Goal: Information Seeking & Learning: Learn about a topic

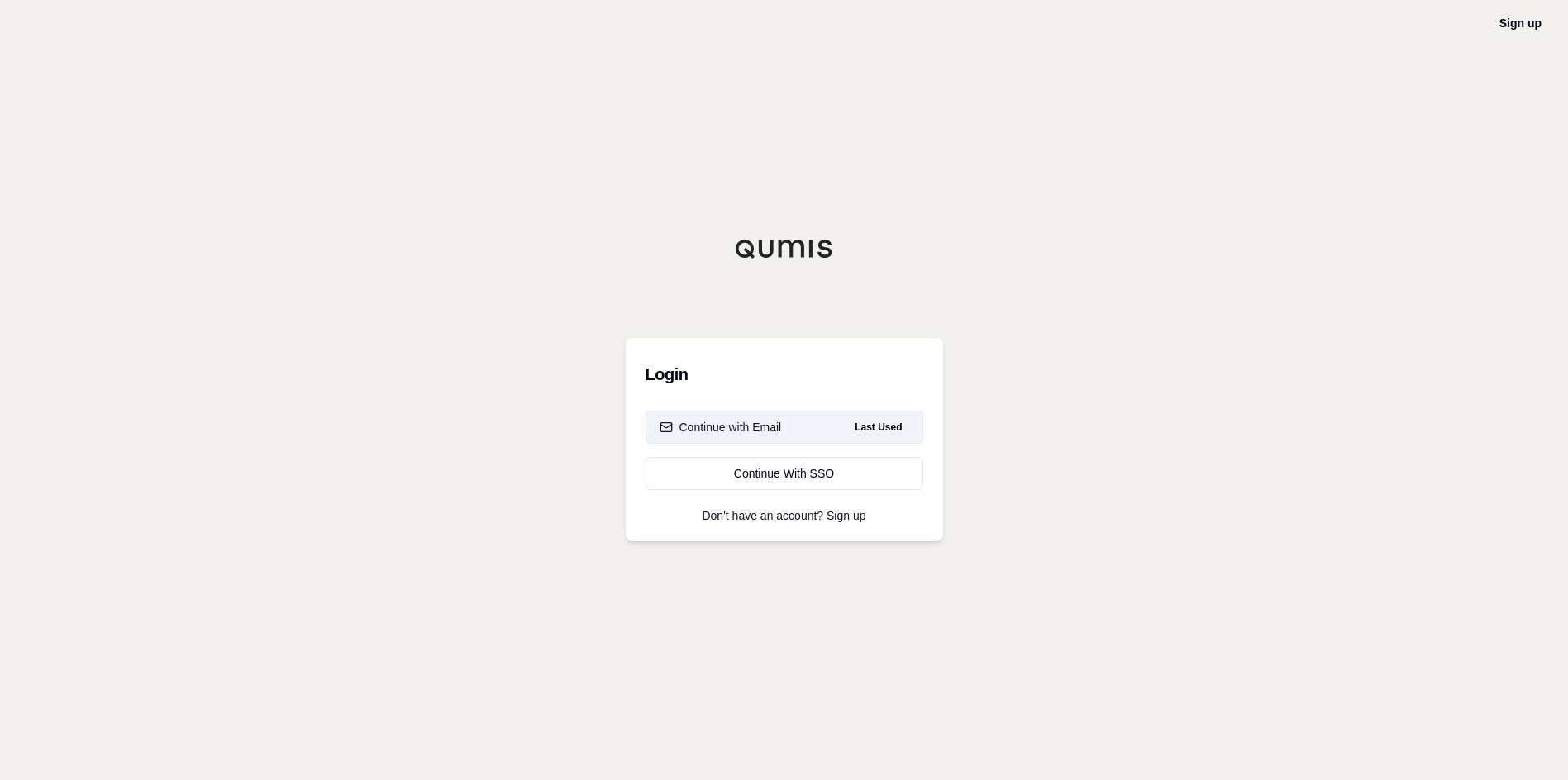
click at [728, 424] on div "Continue with Email" at bounding box center [721, 427] width 123 height 16
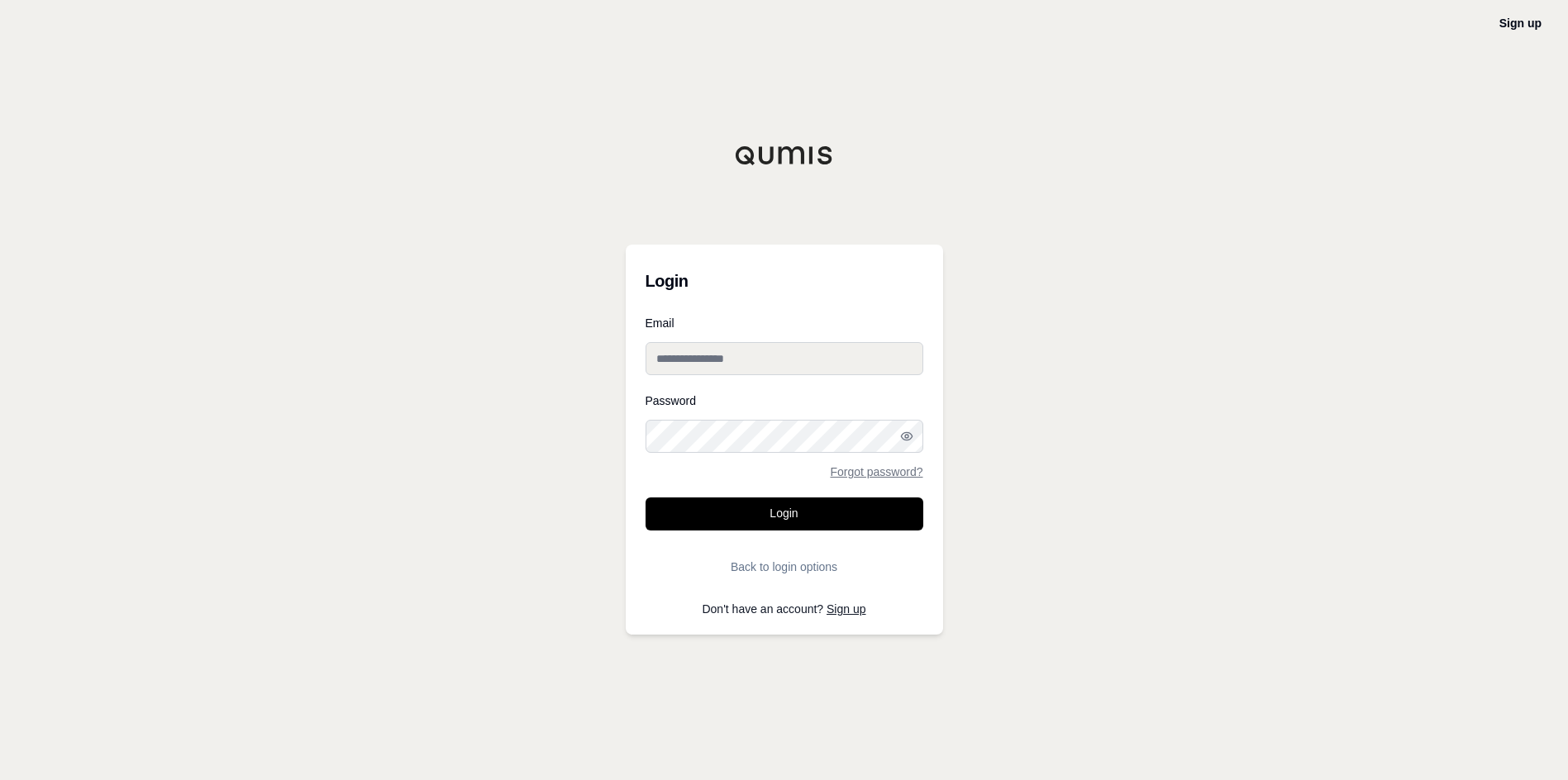
click at [703, 364] on input "Email" at bounding box center [785, 358] width 278 height 33
click at [704, 364] on input "Email" at bounding box center [785, 358] width 278 height 33
click at [789, 366] on input "**********" at bounding box center [785, 358] width 278 height 33
drag, startPoint x: 760, startPoint y: 360, endPoint x: 70, endPoint y: 290, distance: 693.5
click at [327, 336] on div "**********" at bounding box center [784, 390] width 1568 height 780
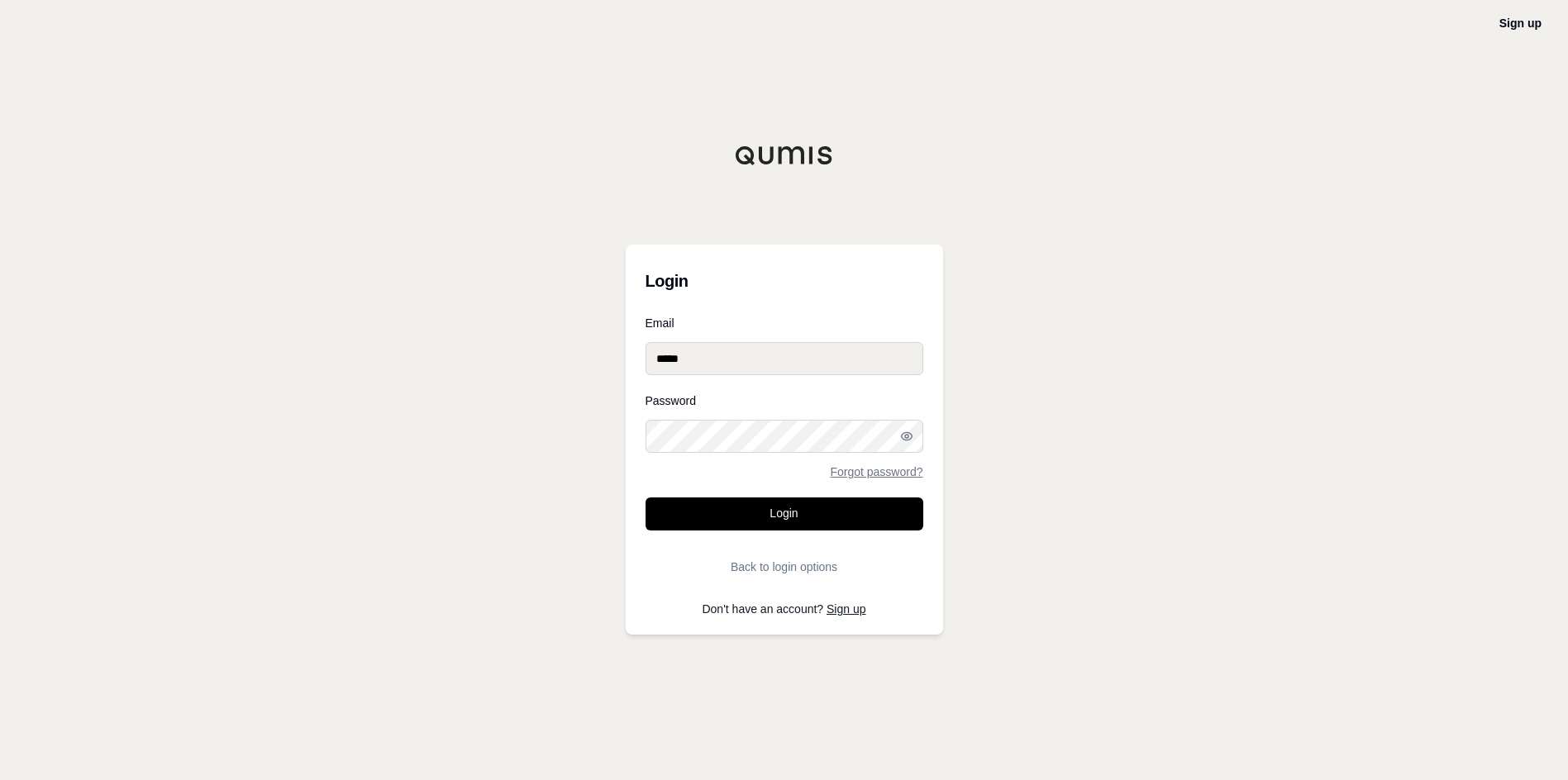
type input "**********"
click at [646, 498] on button "Login" at bounding box center [785, 514] width 278 height 33
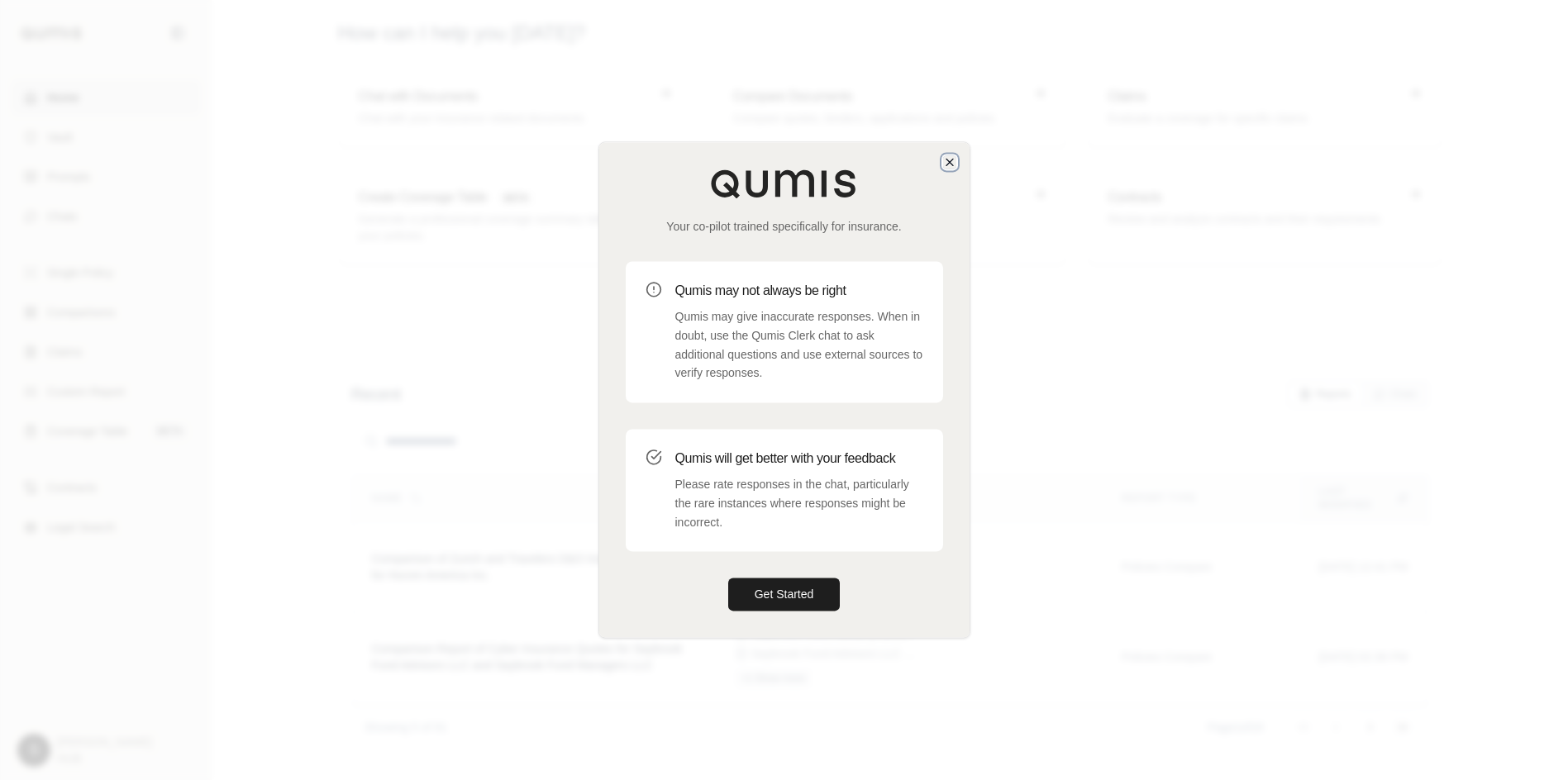
click at [944, 156] on icon "button" at bounding box center [949, 161] width 14 height 14
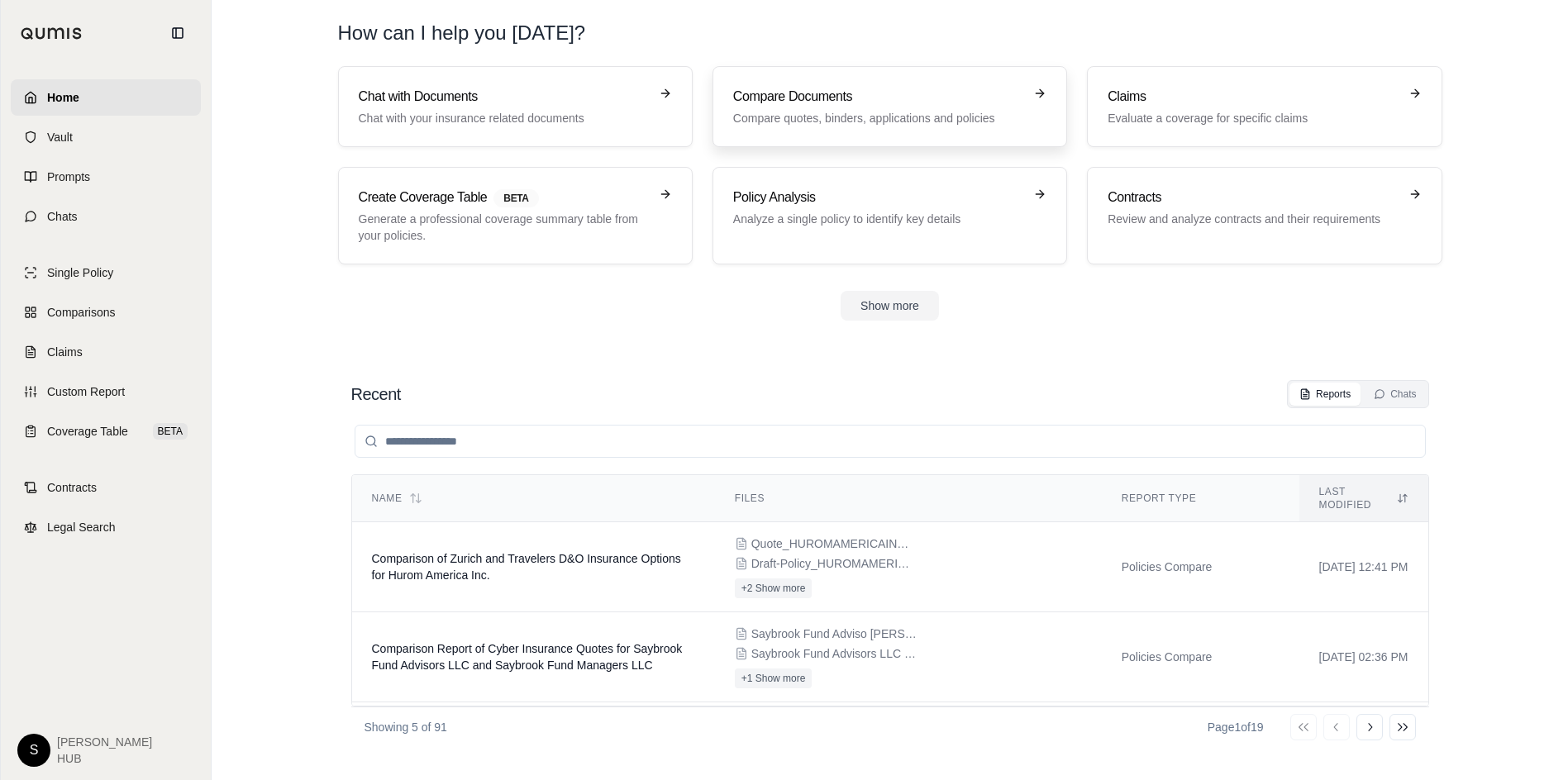
click at [878, 94] on h3 "Compare Documents" at bounding box center [879, 96] width 291 height 20
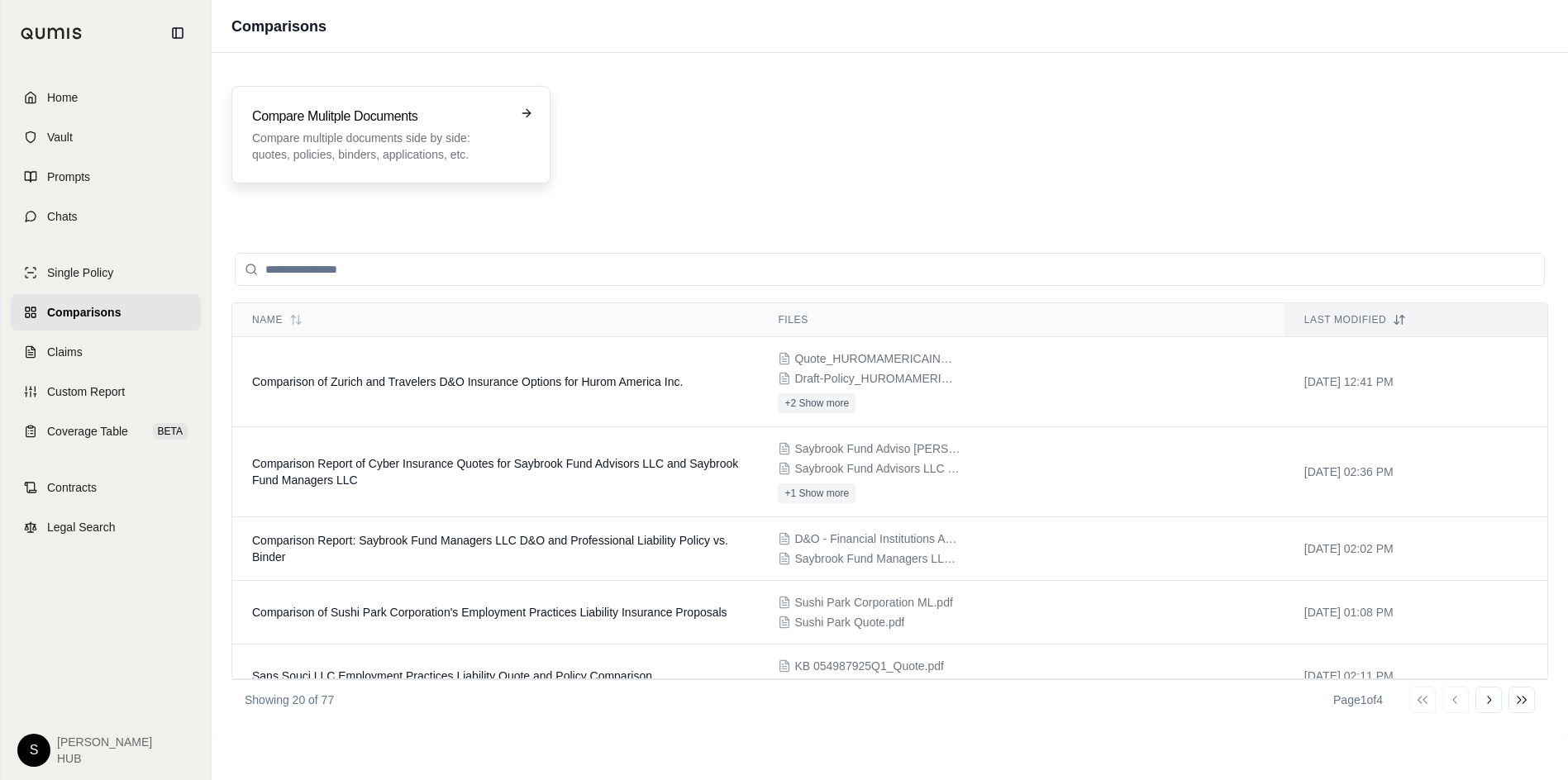
click at [374, 142] on p "Compare multiple documents side by side: quotes, policies, binders, application…" at bounding box center [379, 146] width 254 height 33
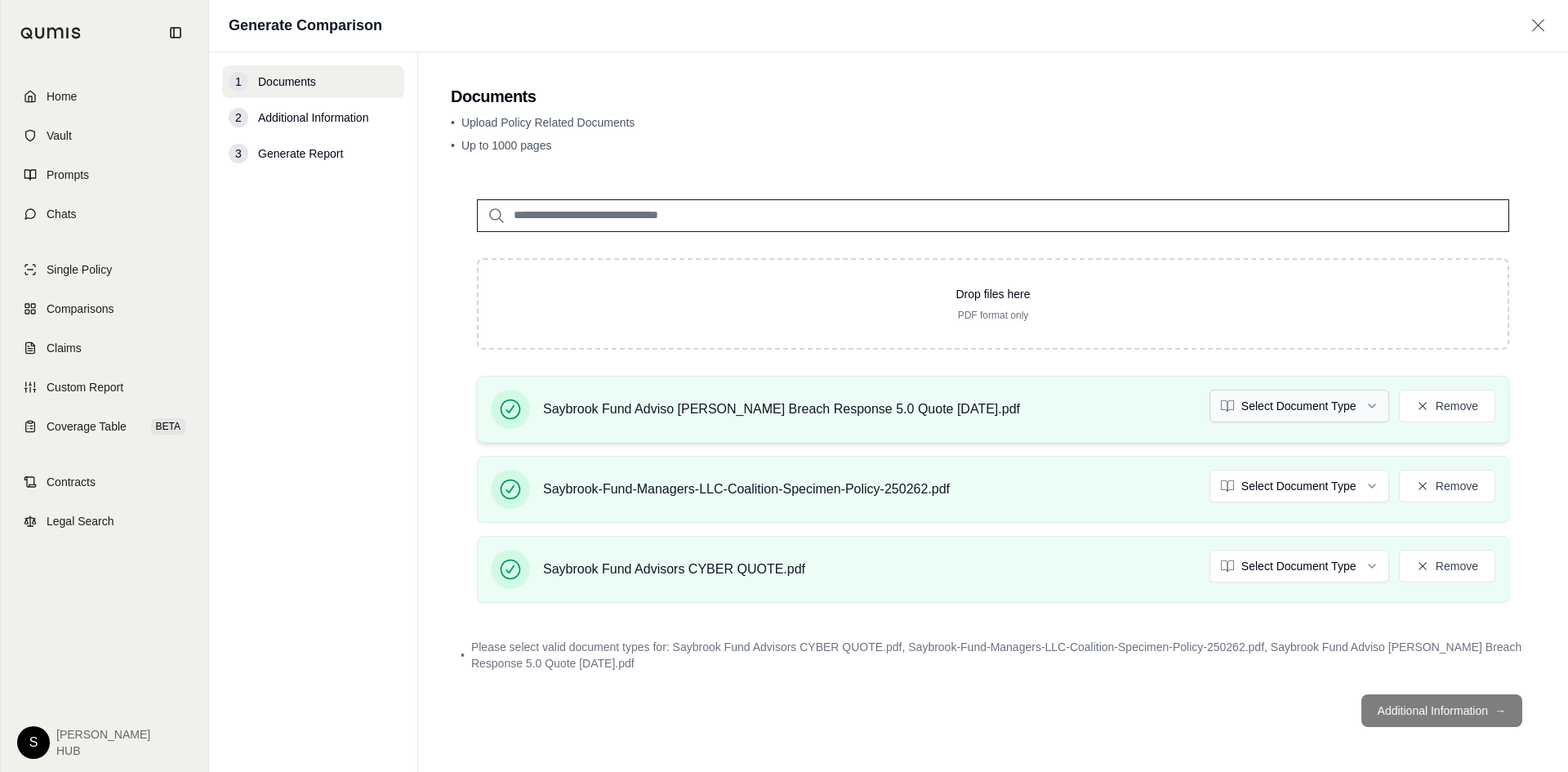
click at [1302, 407] on html "Home Vault Prompts Chats Single Policy Comparisons Claims Custom Report Coverag…" at bounding box center [784, 386] width 1568 height 772
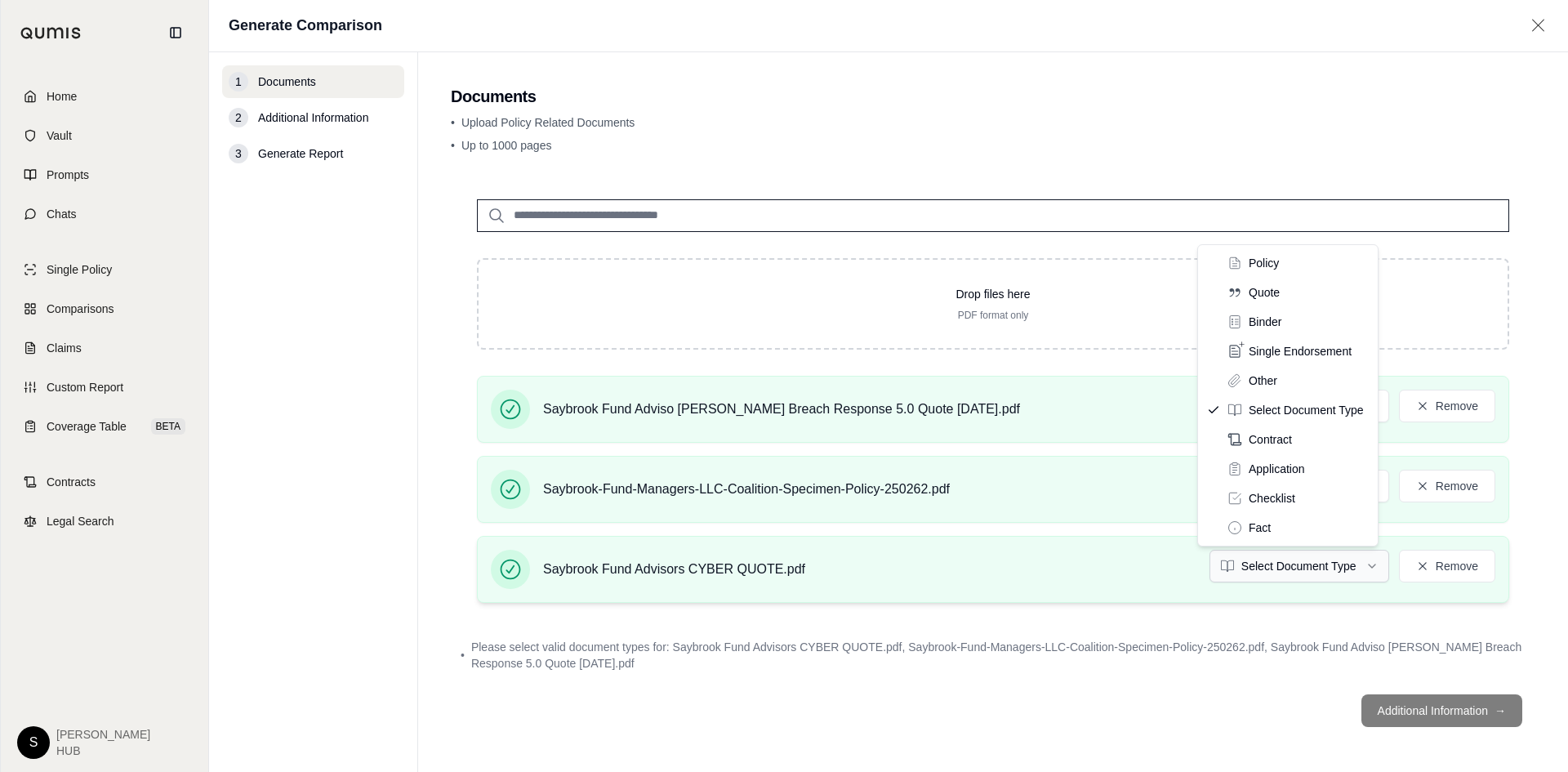
click at [1261, 566] on html "Home Vault Prompts Chats Single Policy Comparisons Claims Custom Report Coverag…" at bounding box center [784, 386] width 1568 height 772
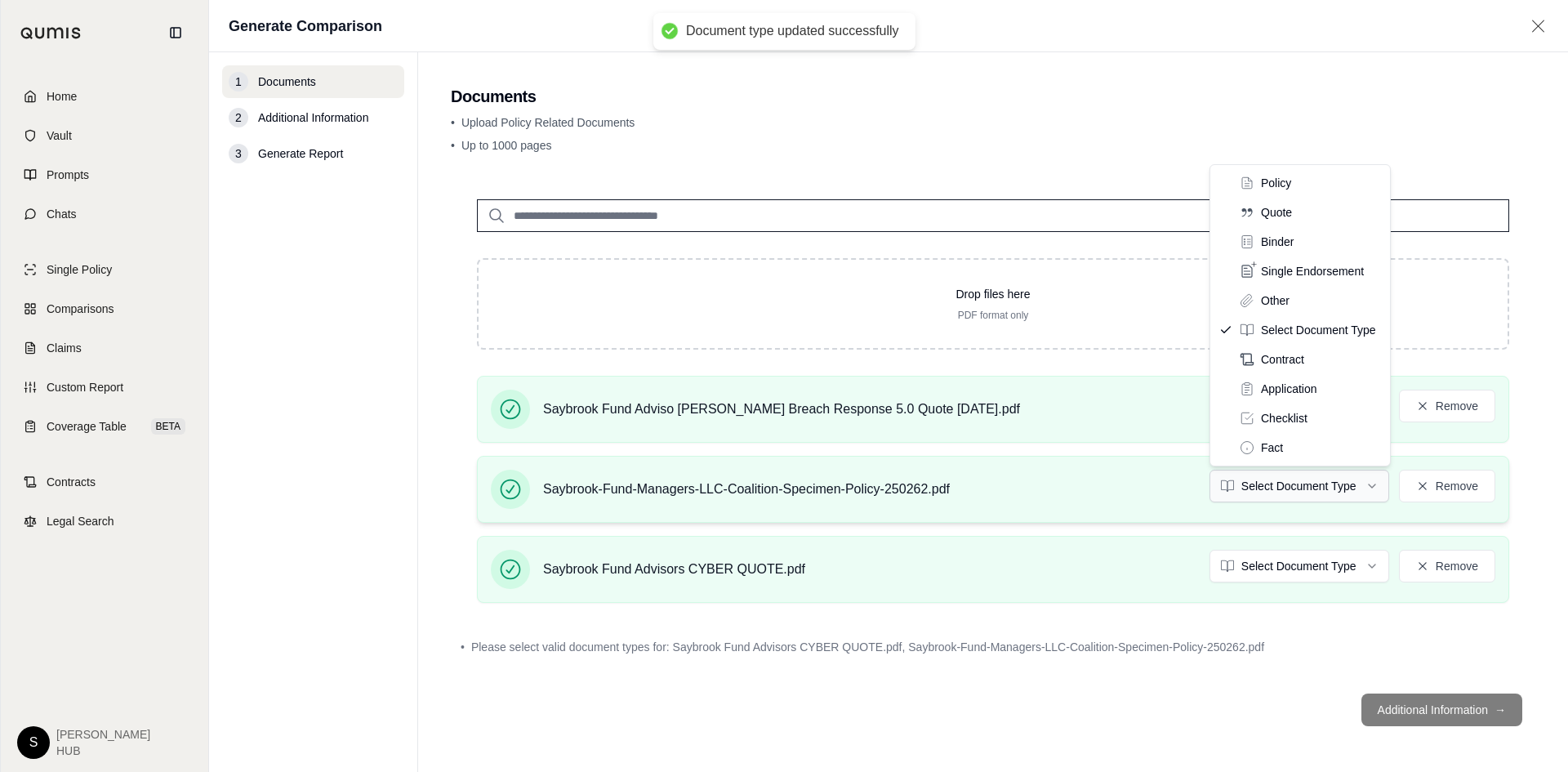
click at [1245, 482] on html "Document type updated successfully Home Vault Prompts Chats Single Policy Compa…" at bounding box center [784, 386] width 1568 height 772
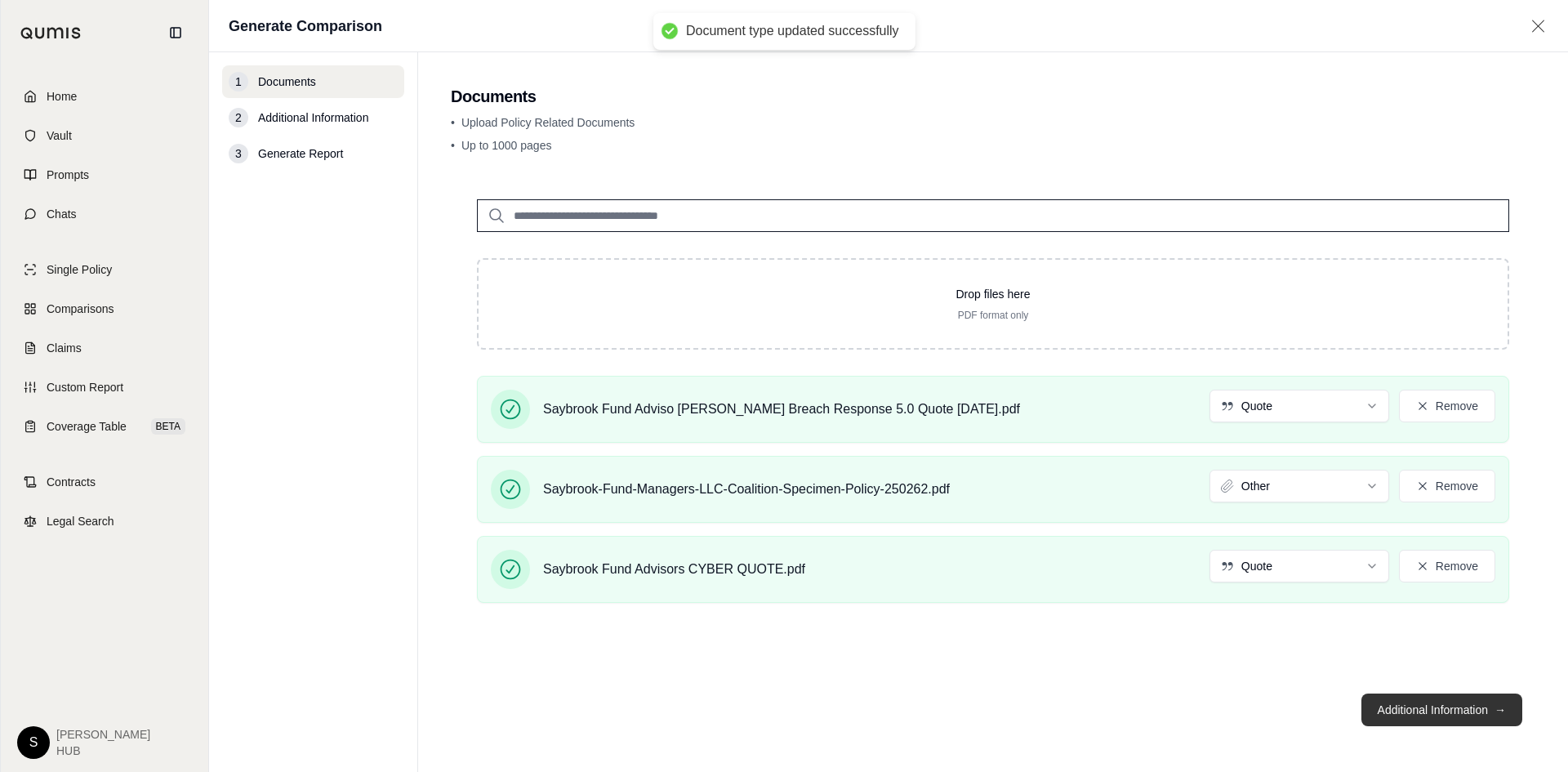
click at [1433, 706] on button "Additional Information →" at bounding box center [1441, 710] width 160 height 33
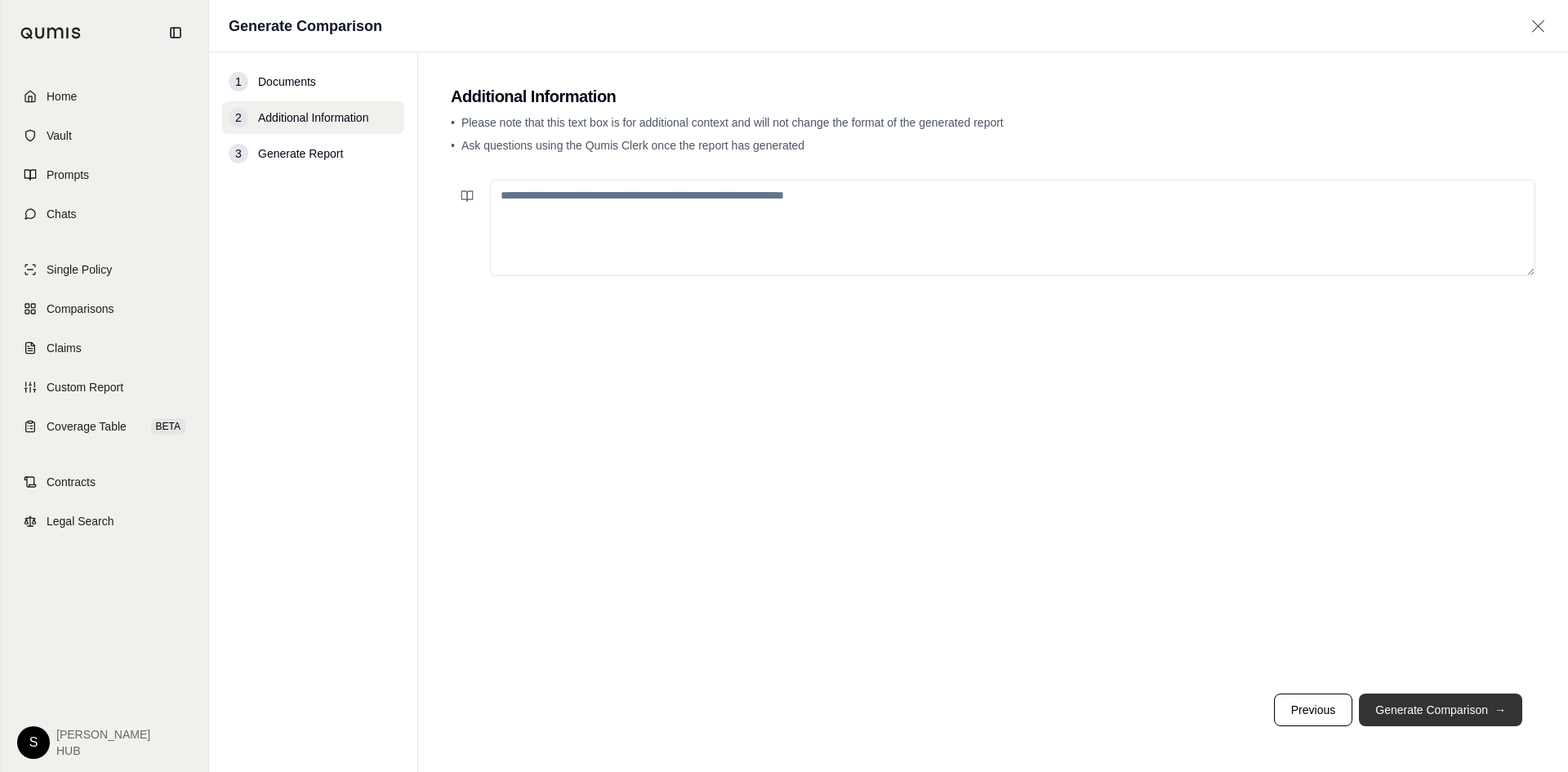
click at [1416, 702] on button "Generate Comparison →" at bounding box center [1441, 710] width 163 height 33
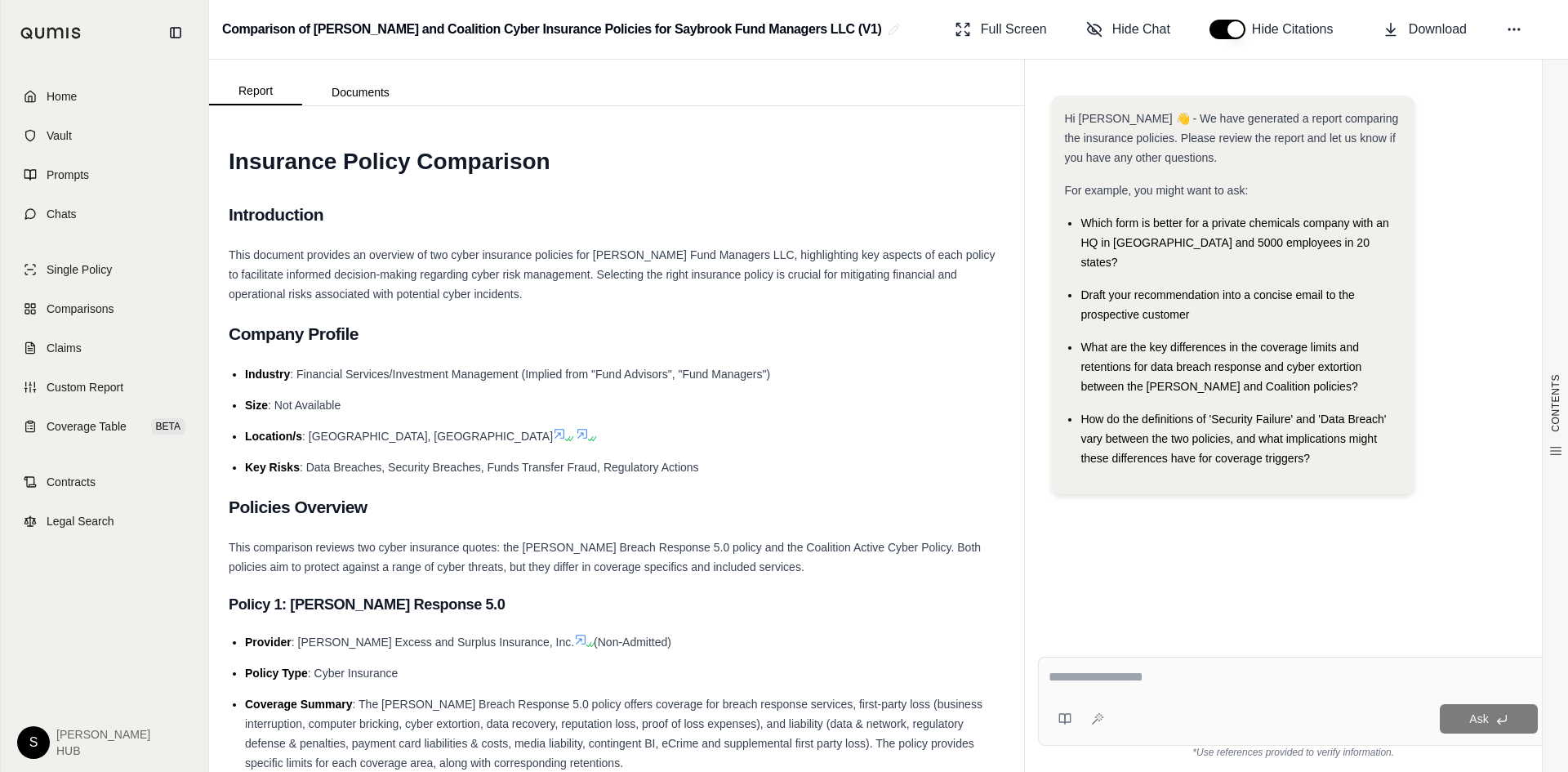
scroll to position [490, 0]
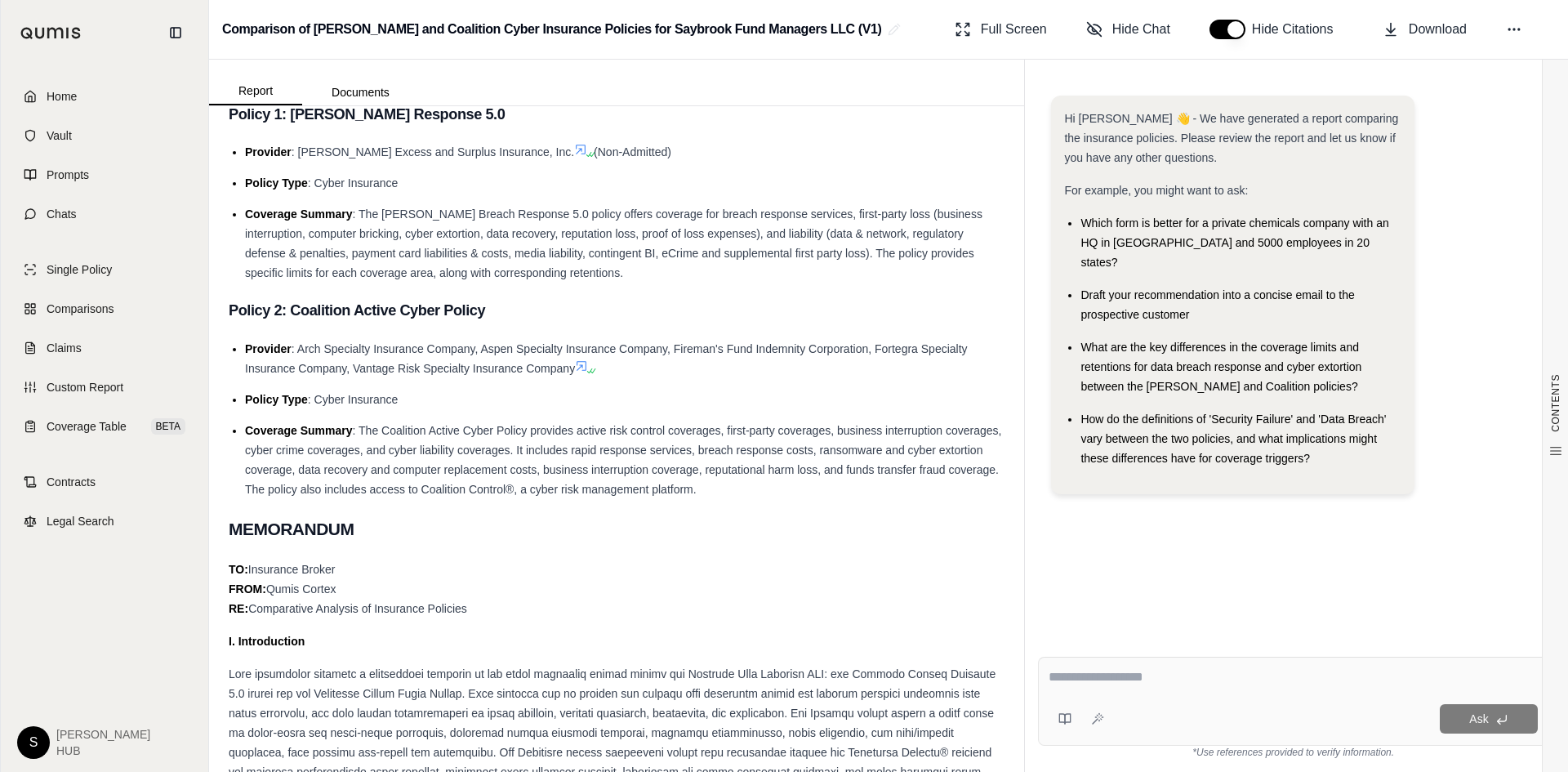
drag, startPoint x: 1079, startPoint y: 672, endPoint x: 1077, endPoint y: 656, distance: 16.1
click at [1079, 672] on textarea at bounding box center [1293, 678] width 489 height 20
type textarea "**********"
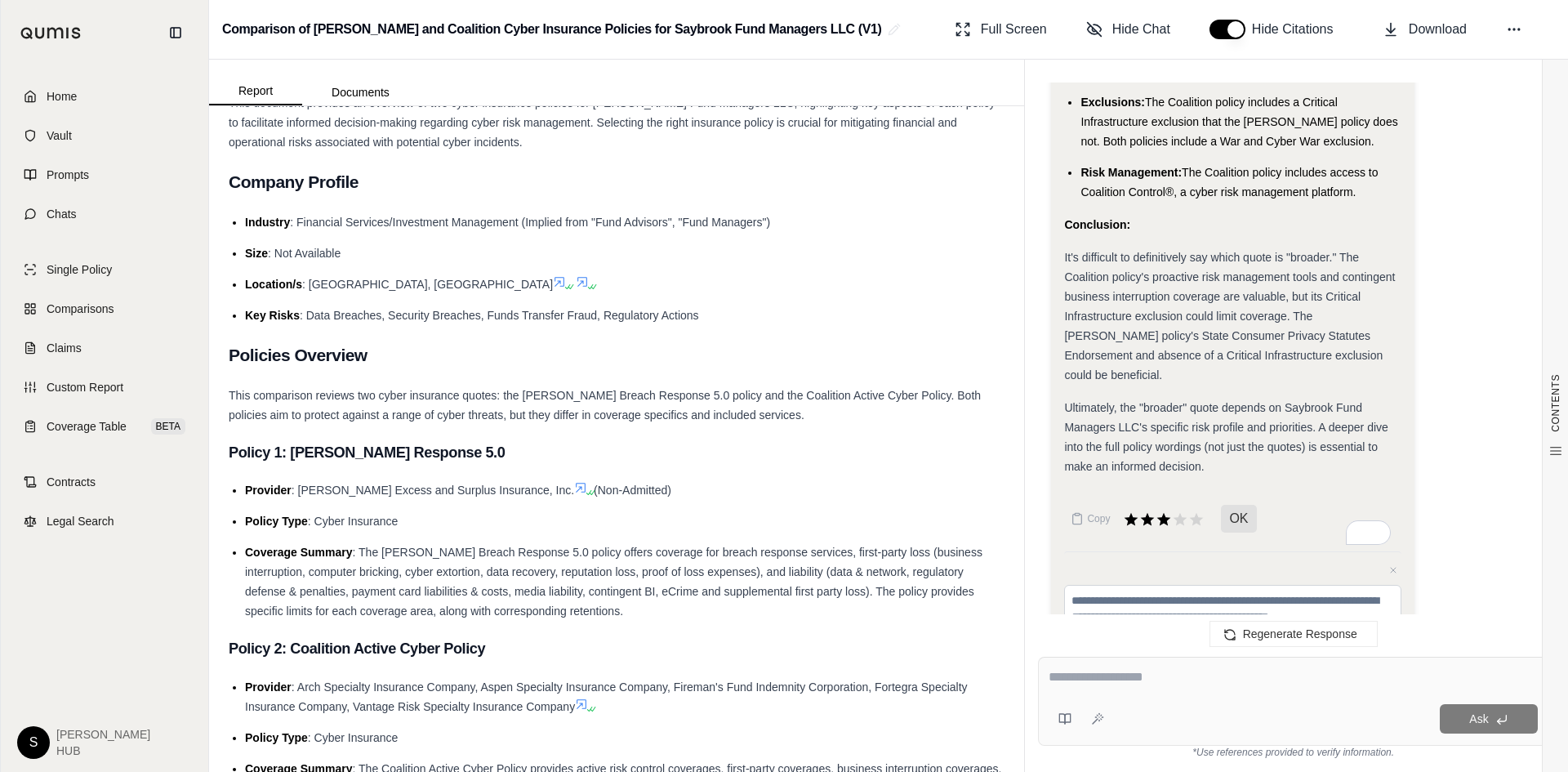
scroll to position [0, 0]
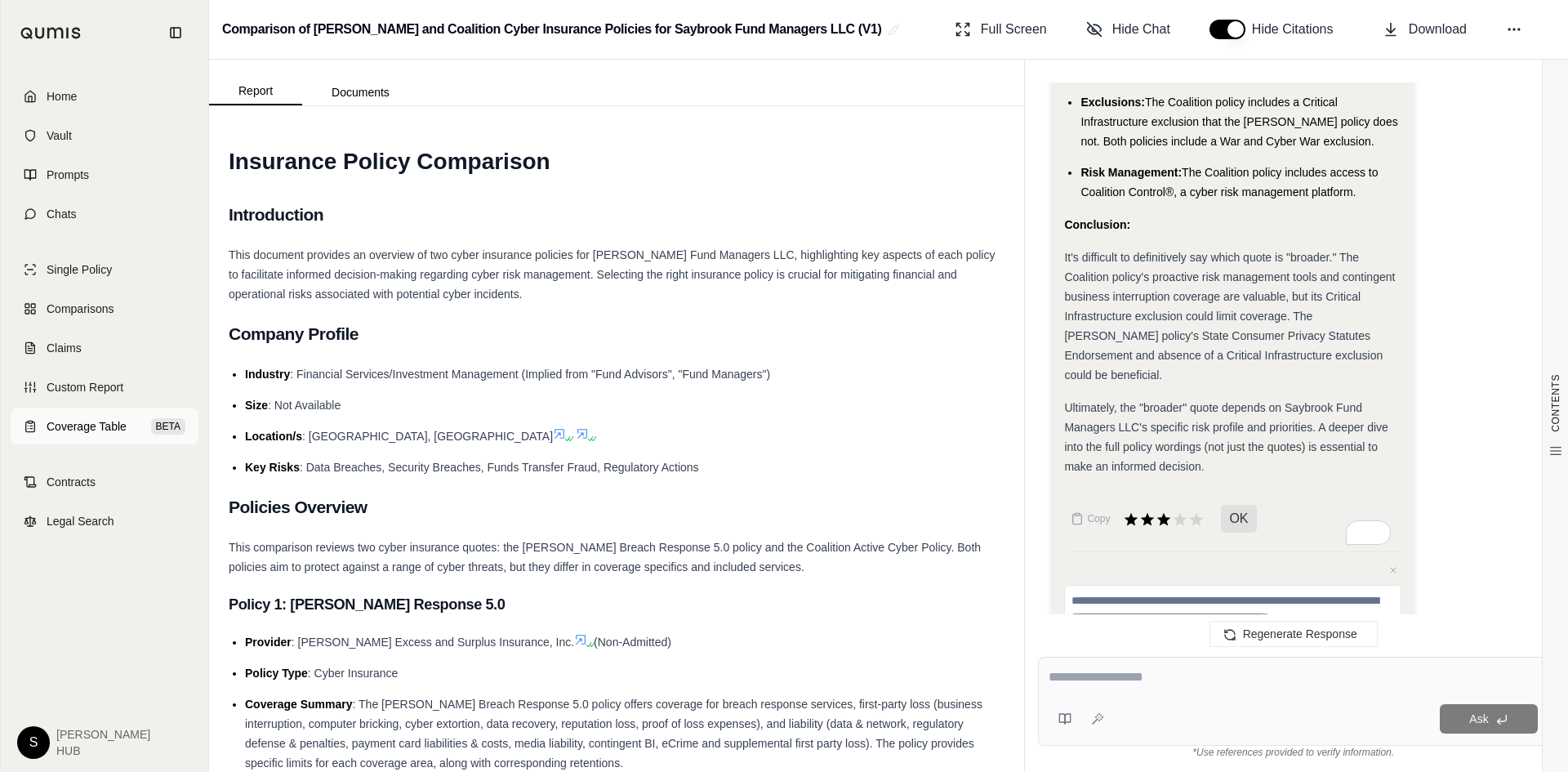
click at [98, 424] on span "Coverage Table" at bounding box center [86, 426] width 80 height 16
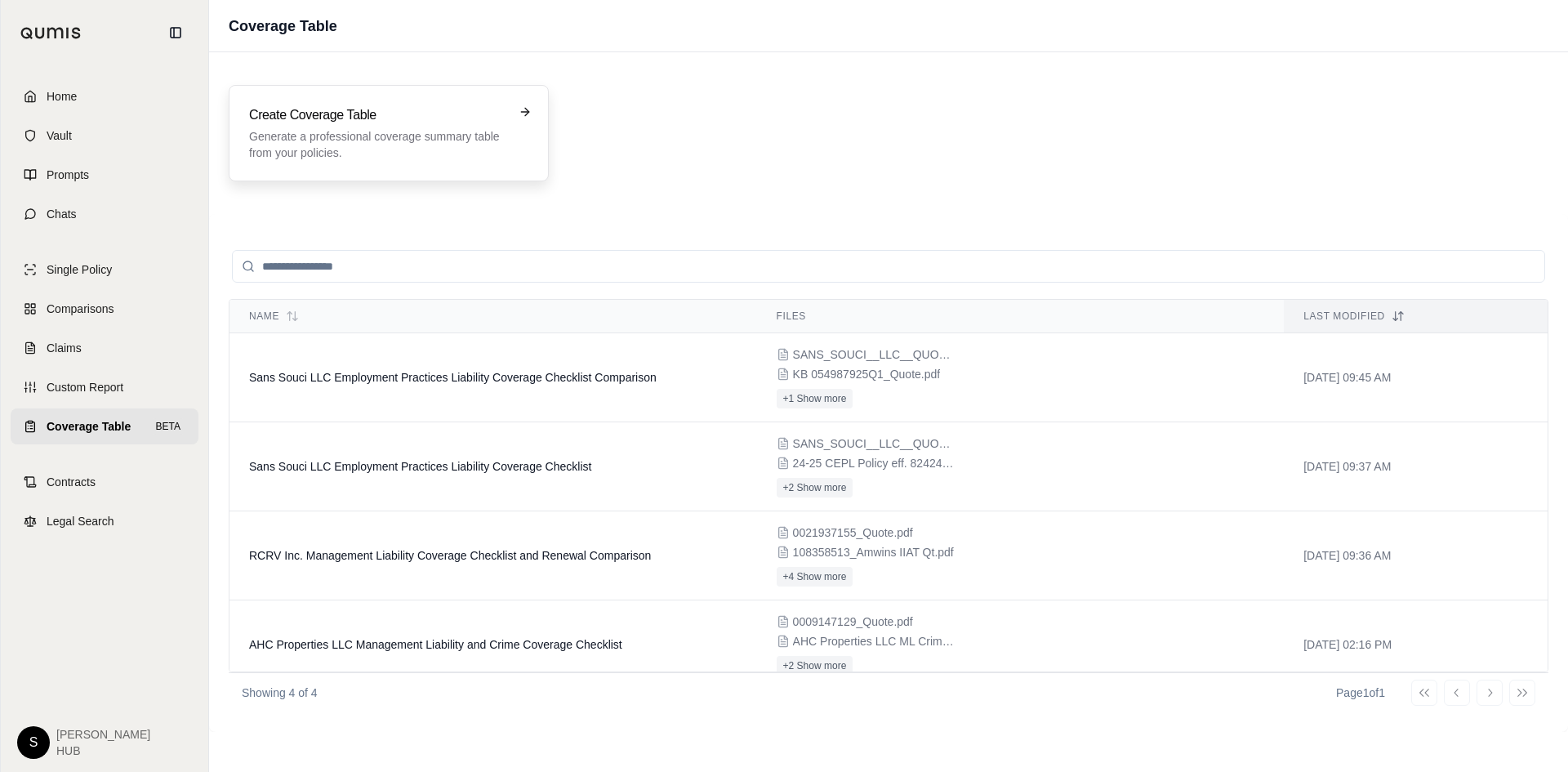
click at [489, 123] on h3 "Create Coverage Table" at bounding box center [377, 115] width 257 height 20
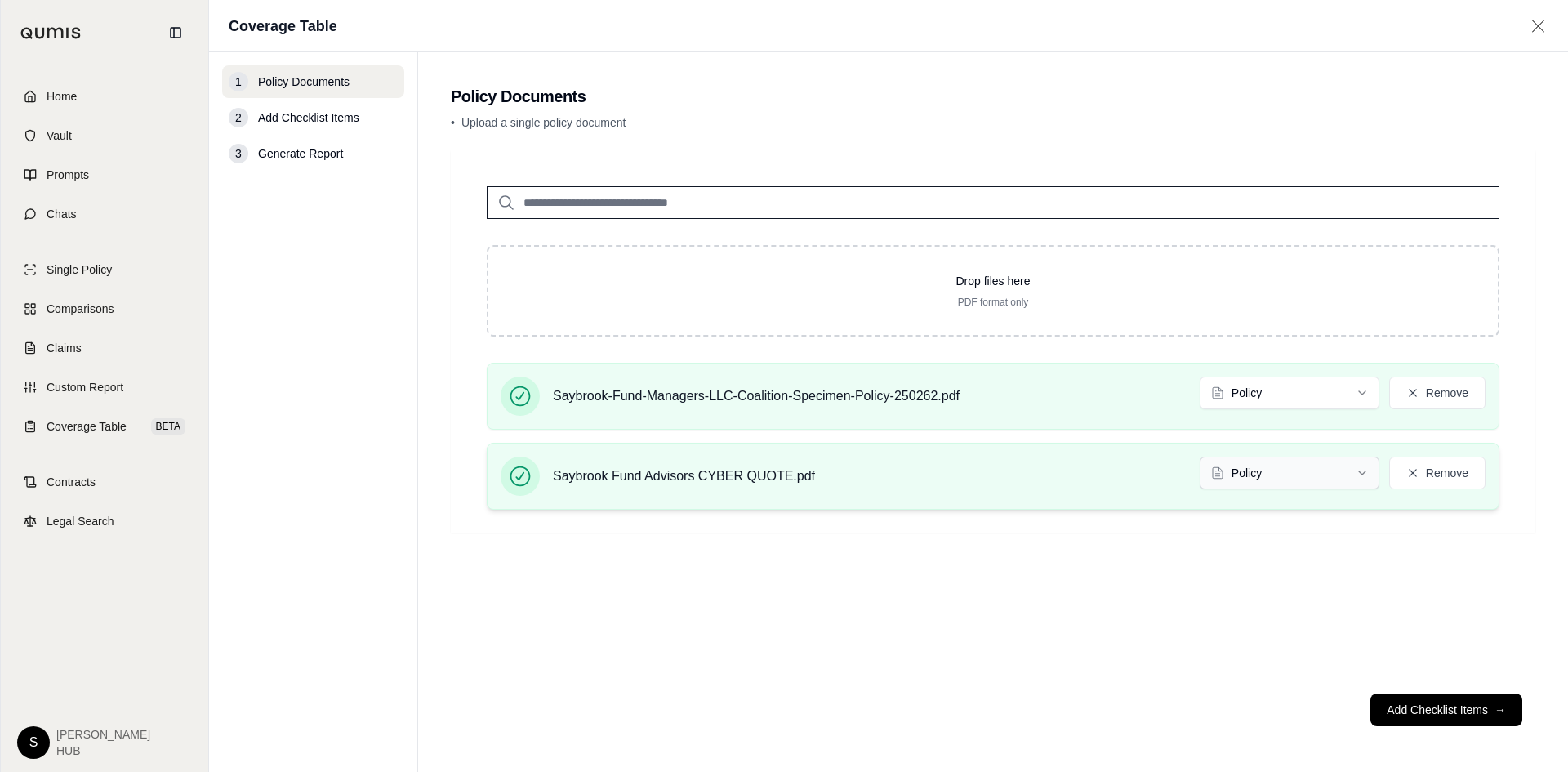
click at [1273, 456] on html "Home Vault Prompts Chats Single Policy Comparisons Claims Custom Report Coverag…" at bounding box center [784, 386] width 1568 height 772
click at [1255, 385] on html "Home Vault Prompts Chats Single Policy Comparisons Claims Custom Report Coverag…" at bounding box center [784, 386] width 1568 height 772
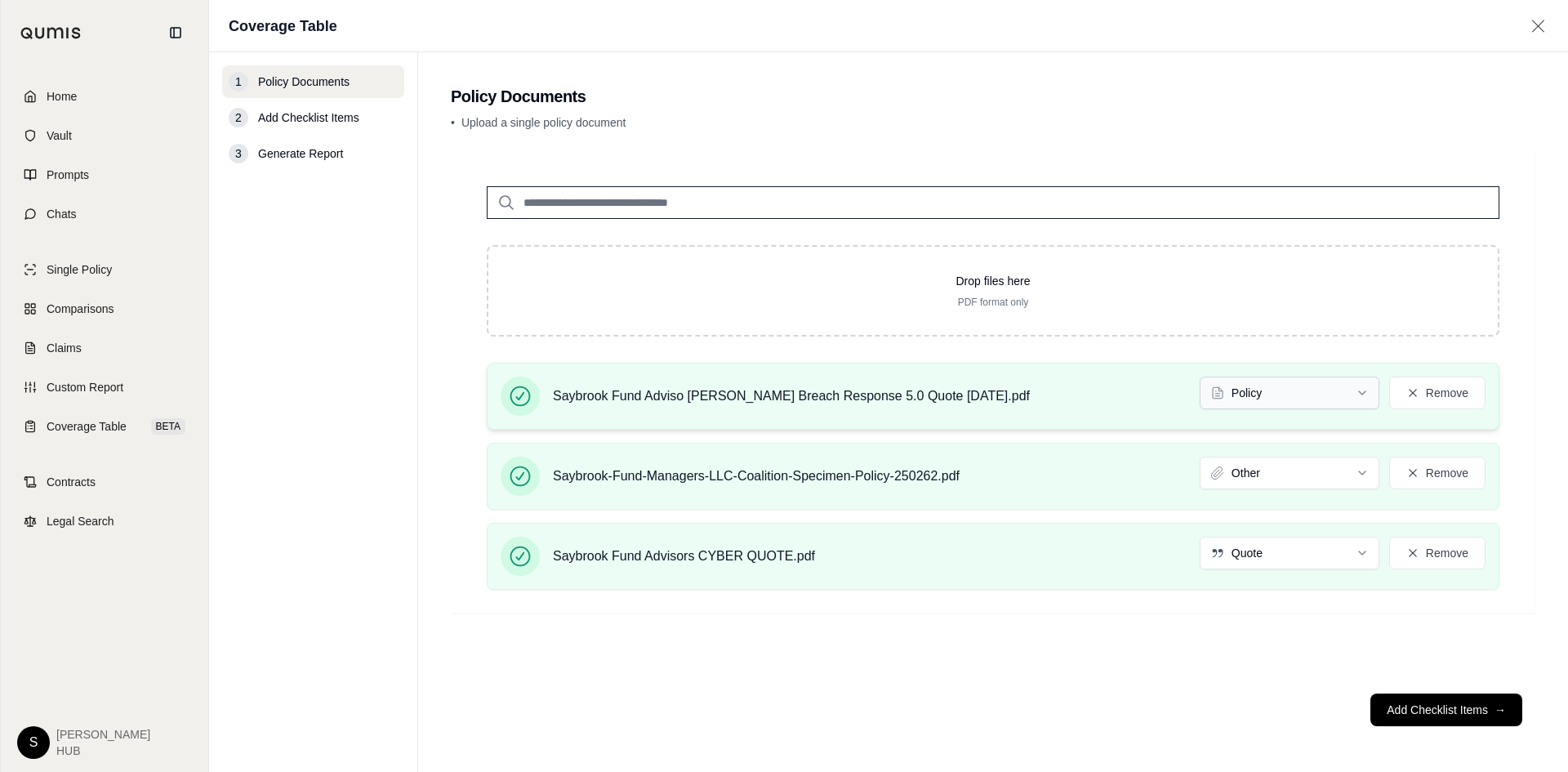
click at [1285, 398] on html "Home Vault Prompts Chats Single Policy Comparisons Claims Custom Report Coverag…" at bounding box center [784, 386] width 1568 height 772
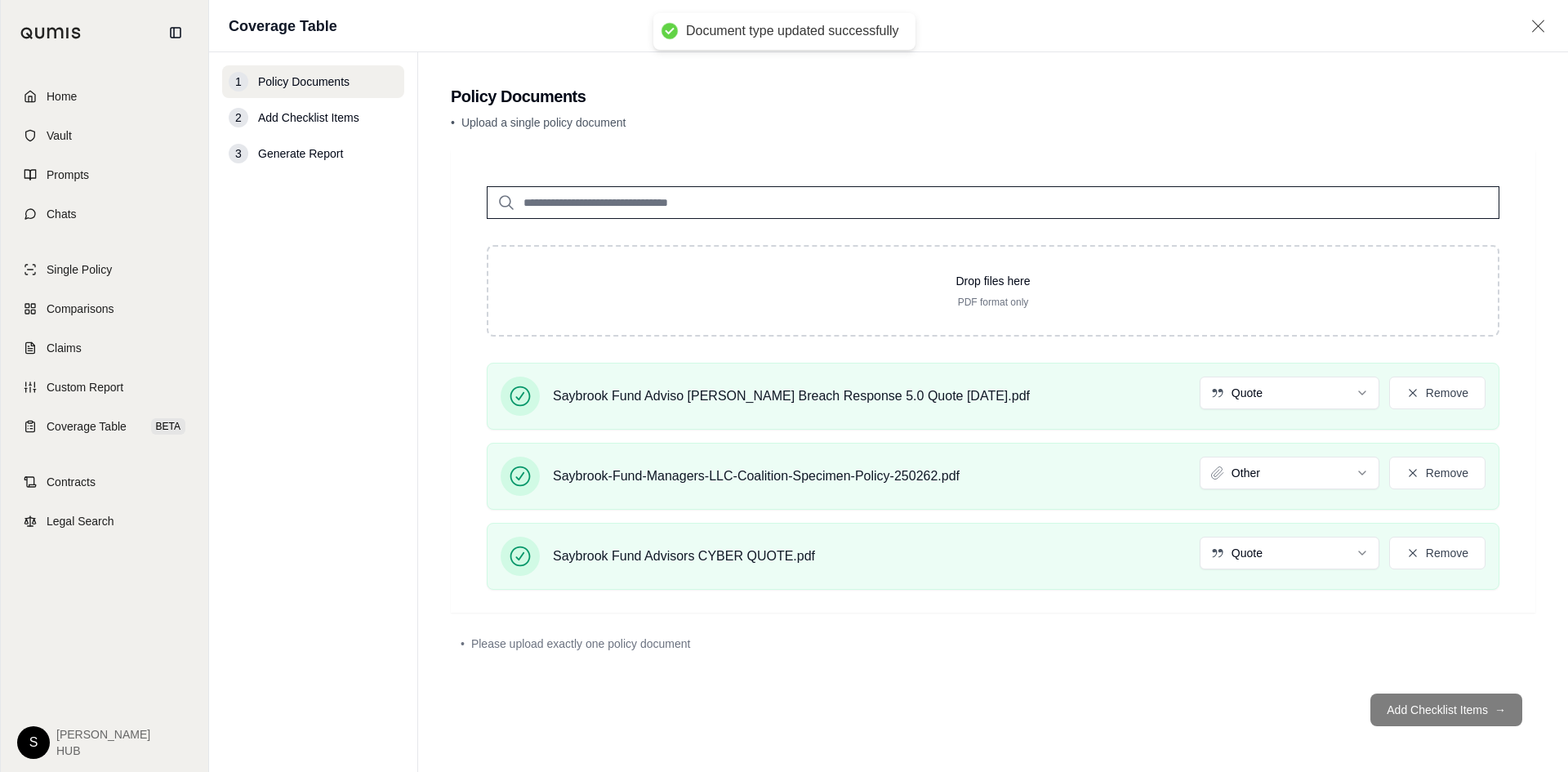
click at [1413, 715] on footer "Add Checklist Items →" at bounding box center [993, 710] width 1085 height 59
click at [1405, 714] on footer "Add Checklist Items →" at bounding box center [993, 710] width 1085 height 59
click at [1433, 711] on footer "Add Checklist Items →" at bounding box center [993, 710] width 1085 height 59
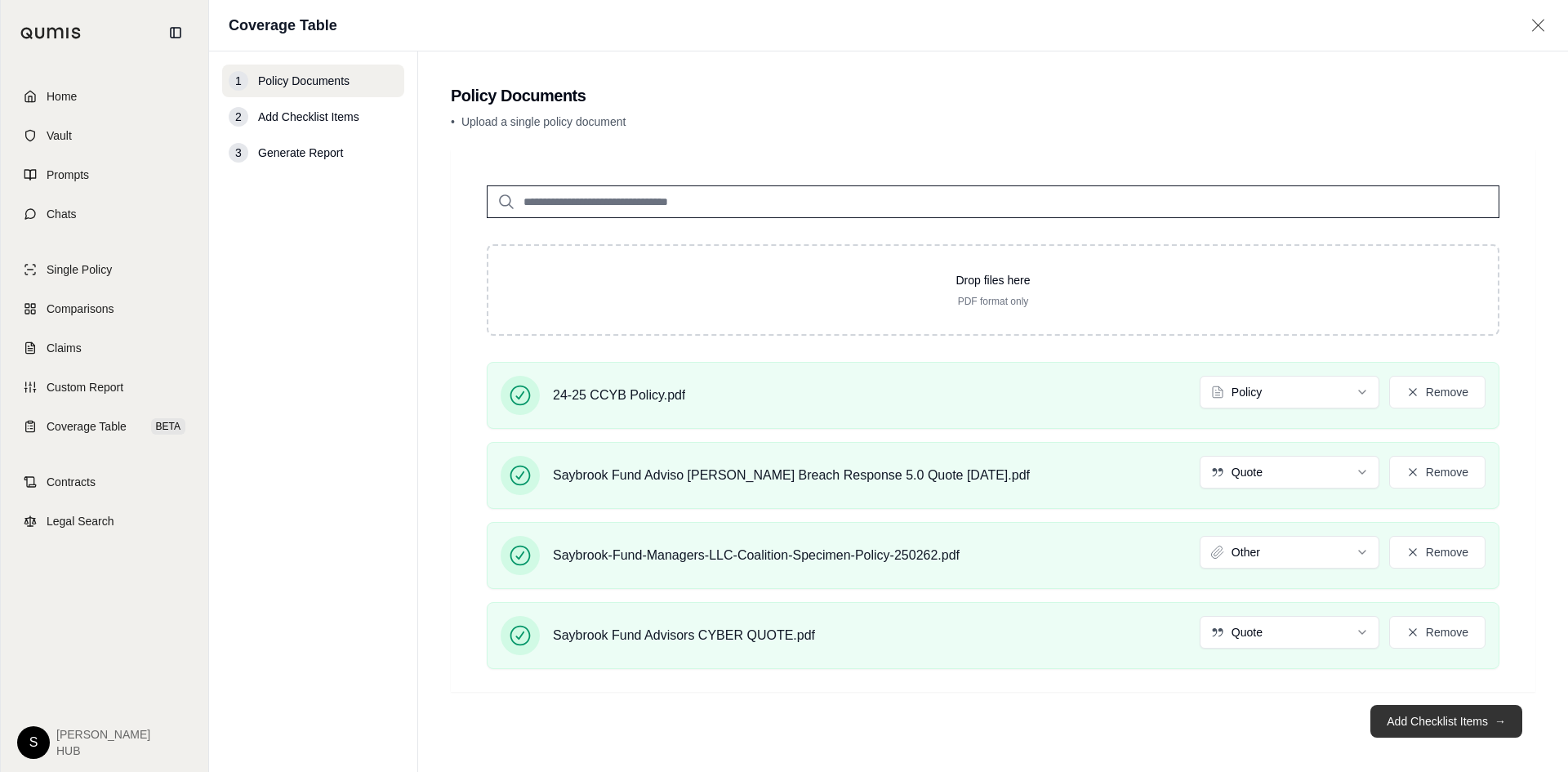
click at [1418, 717] on button "Add Checklist Items →" at bounding box center [1446, 721] width 152 height 33
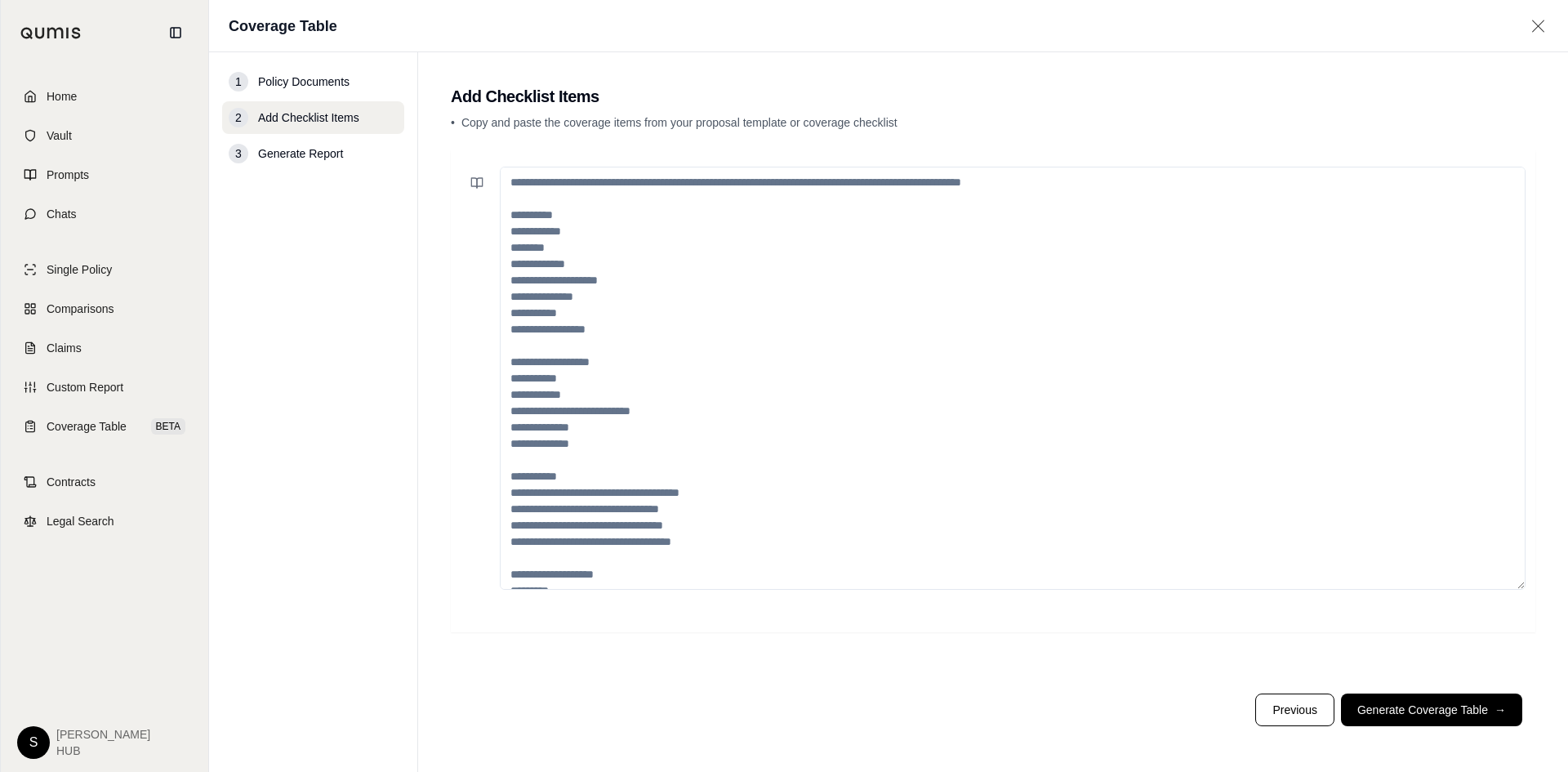
scroll to position [278, 0]
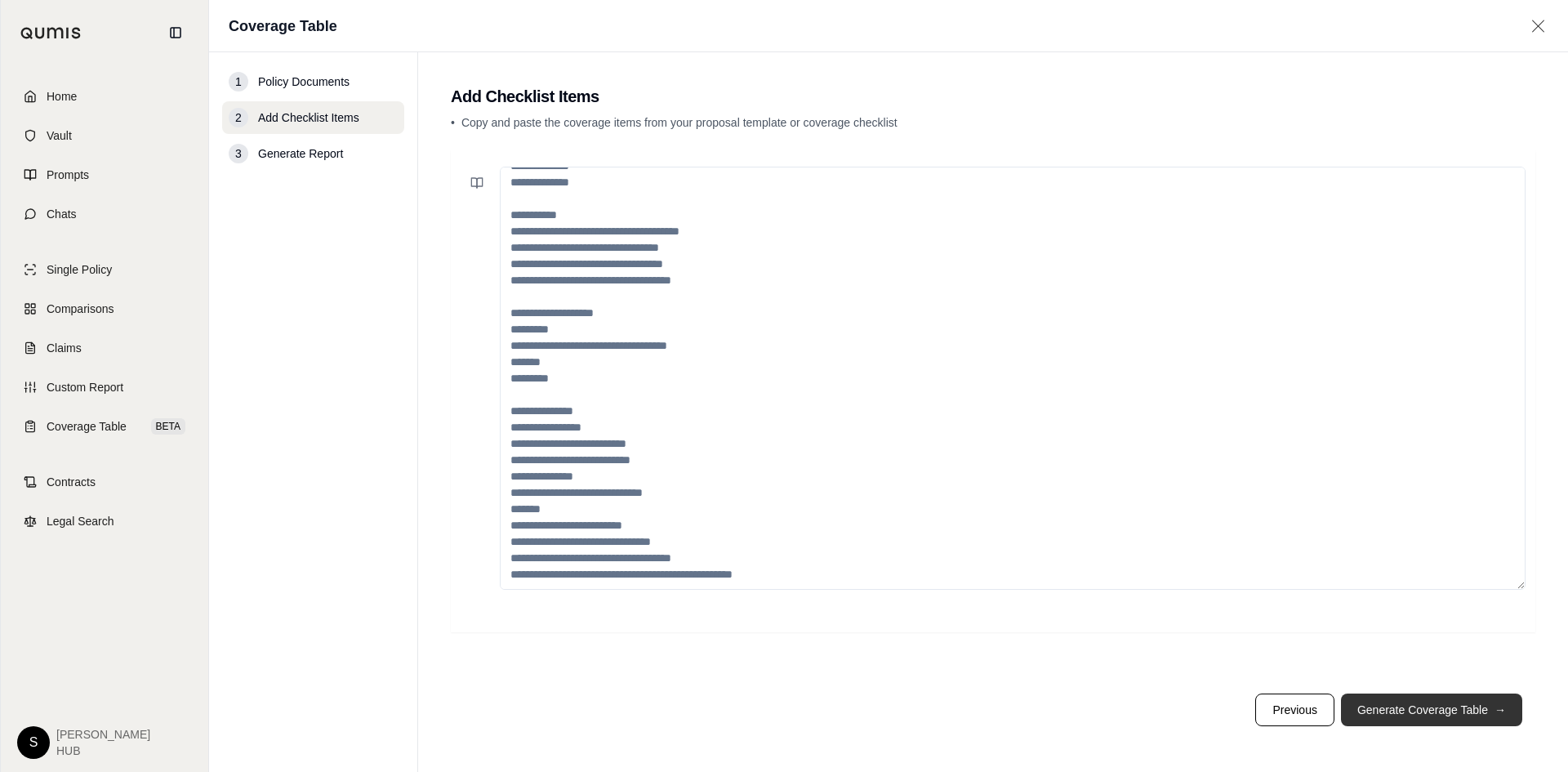
click at [1427, 705] on button "Generate Coverage Table →" at bounding box center [1431, 710] width 181 height 33
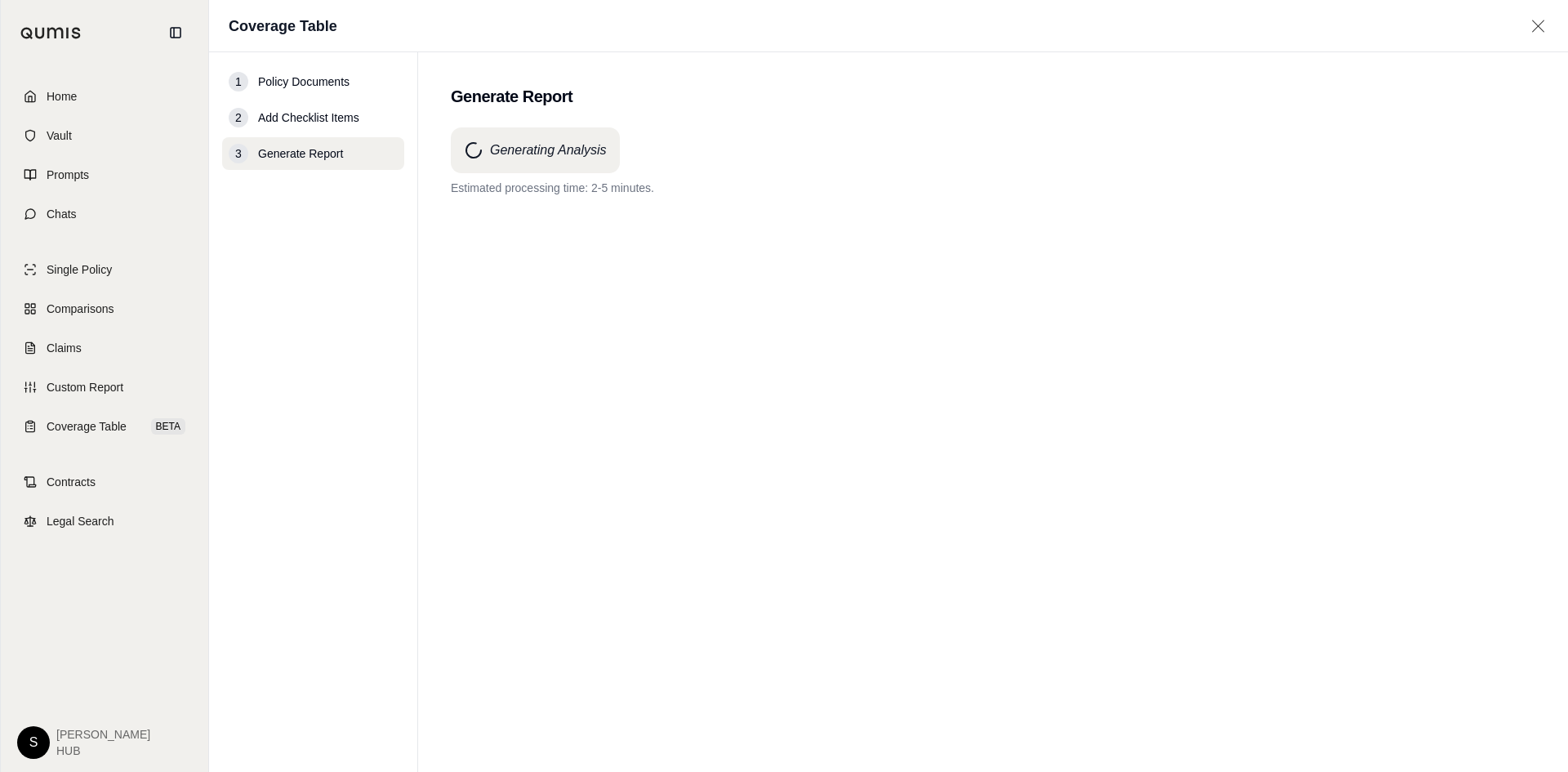
click at [866, 345] on div "Generating Analysis Estimated processing time: 2-5 minutes." at bounding box center [993, 420] width 1085 height 586
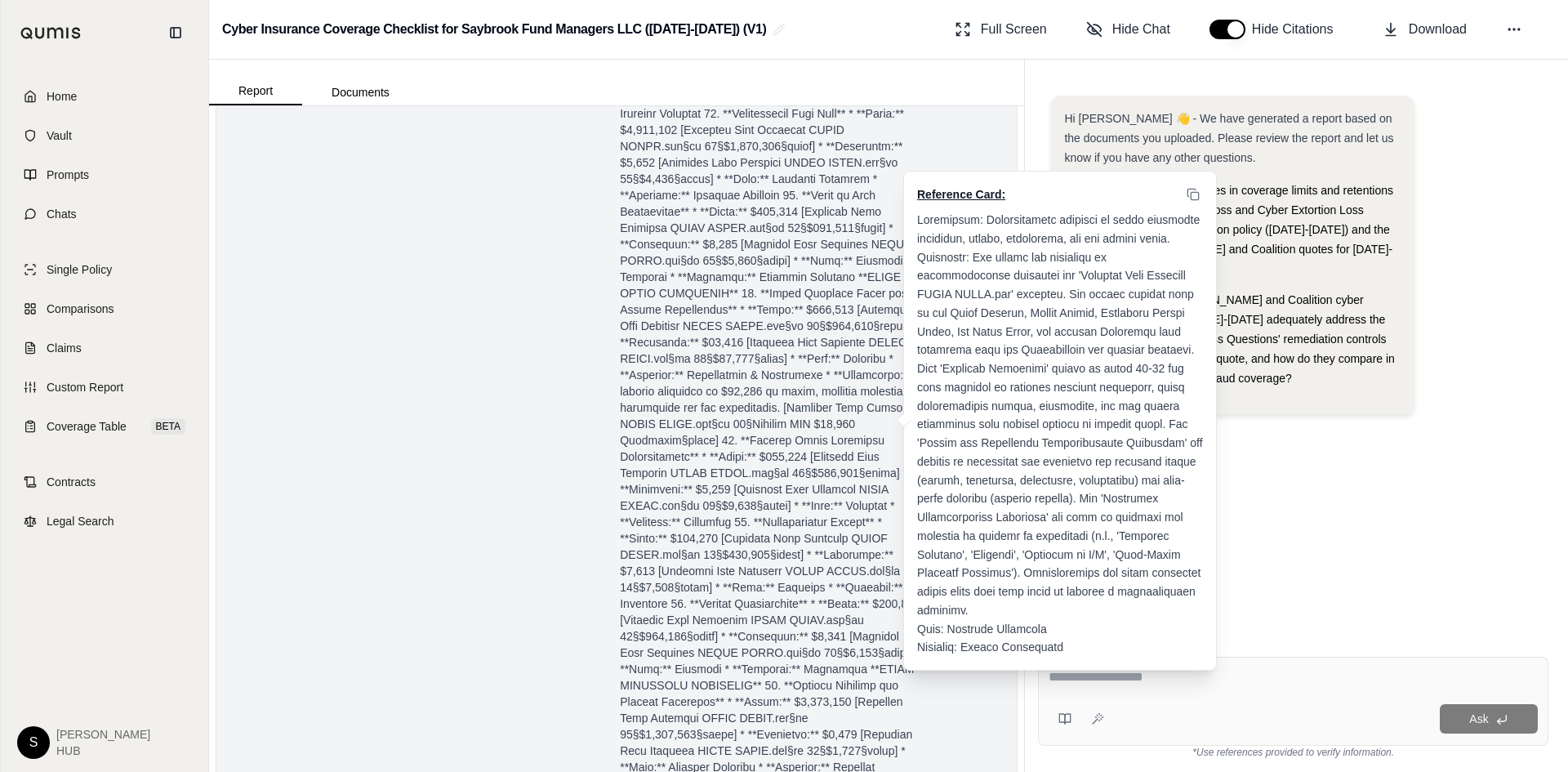
scroll to position [2643, 0]
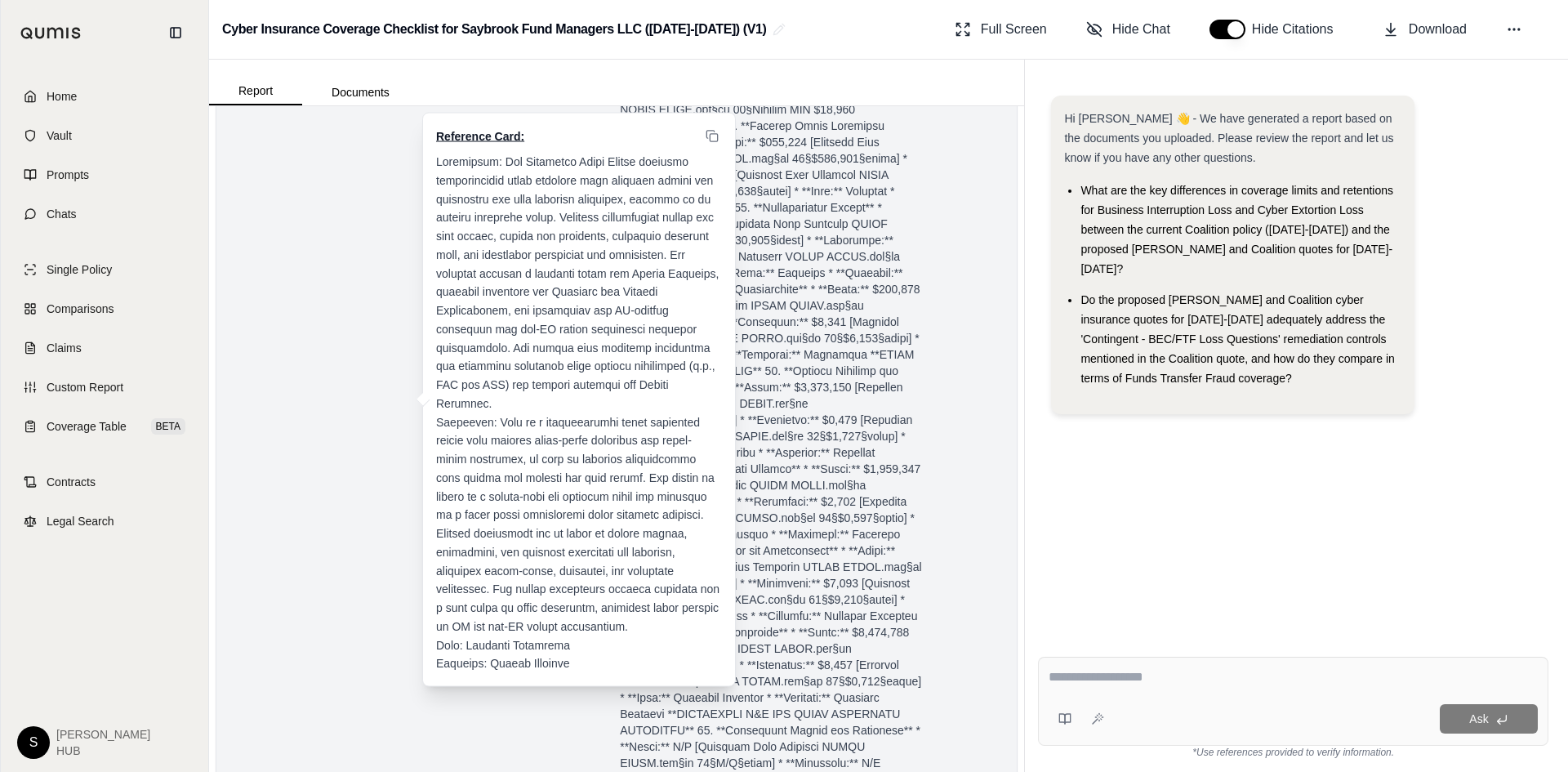
drag, startPoint x: 431, startPoint y: 380, endPoint x: 439, endPoint y: 378, distance: 8.2
click at [439, 378] on div "Reference Card:" at bounding box center [579, 399] width 312 height 572
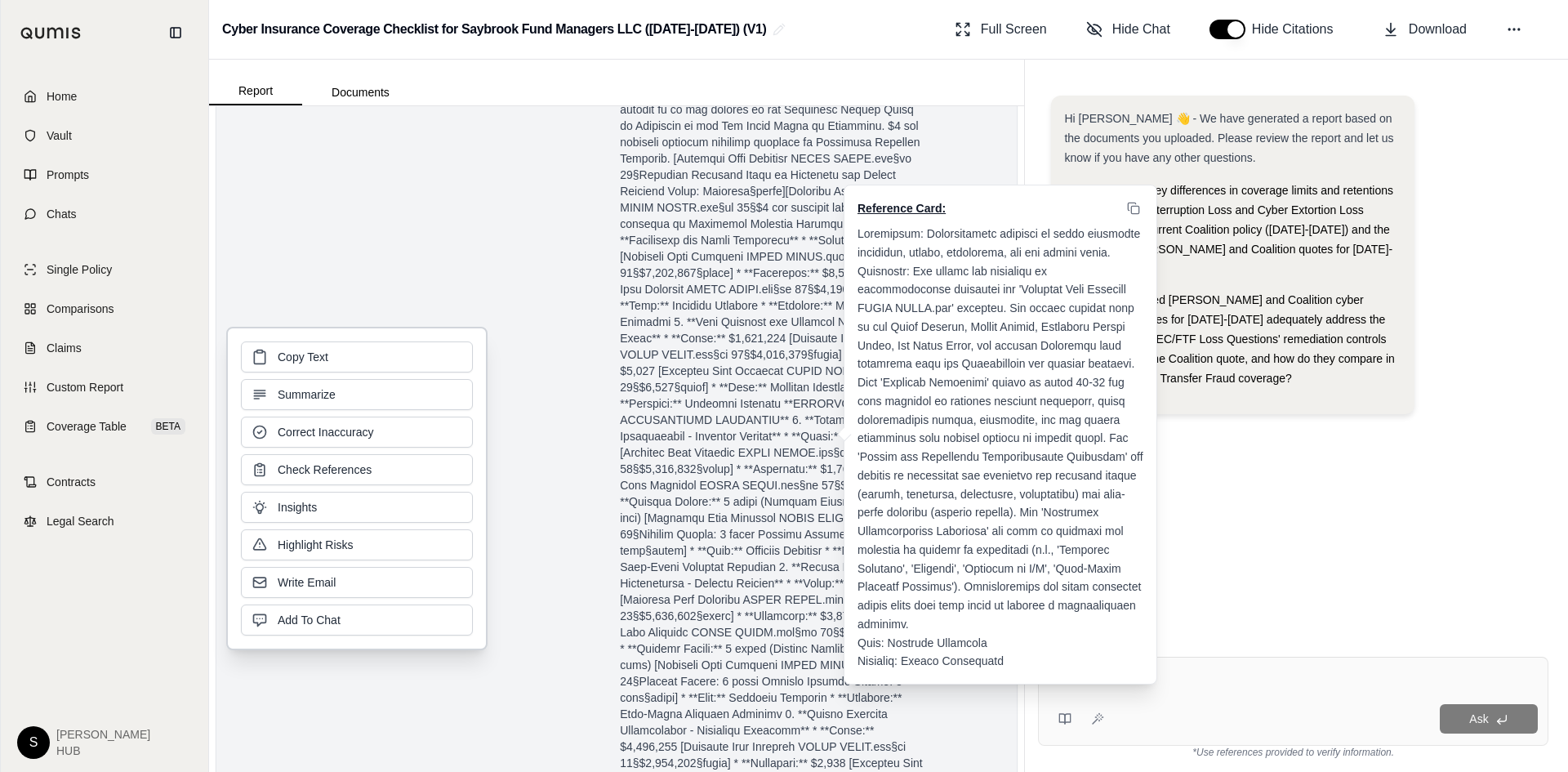
scroll to position [0, 0]
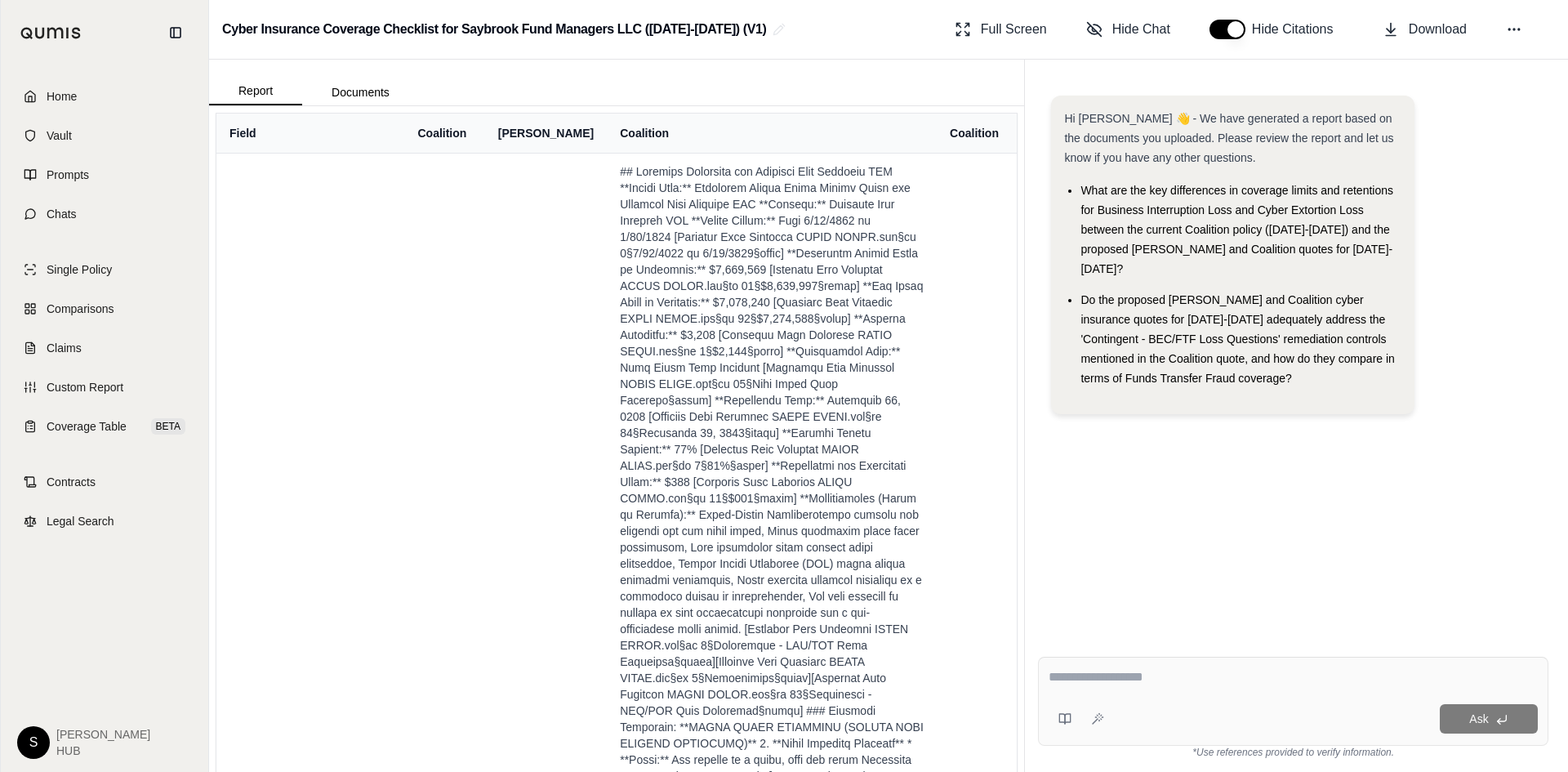
click at [441, 142] on th "Coalition" at bounding box center [445, 133] width 80 height 39
click at [440, 129] on th "Coalition" at bounding box center [445, 133] width 80 height 39
click at [521, 142] on th "[PERSON_NAME]" at bounding box center [546, 133] width 122 height 39
click at [521, 125] on th "[PERSON_NAME]" at bounding box center [546, 133] width 122 height 39
click at [106, 416] on link "Coverage Table BETA" at bounding box center [104, 426] width 188 height 36
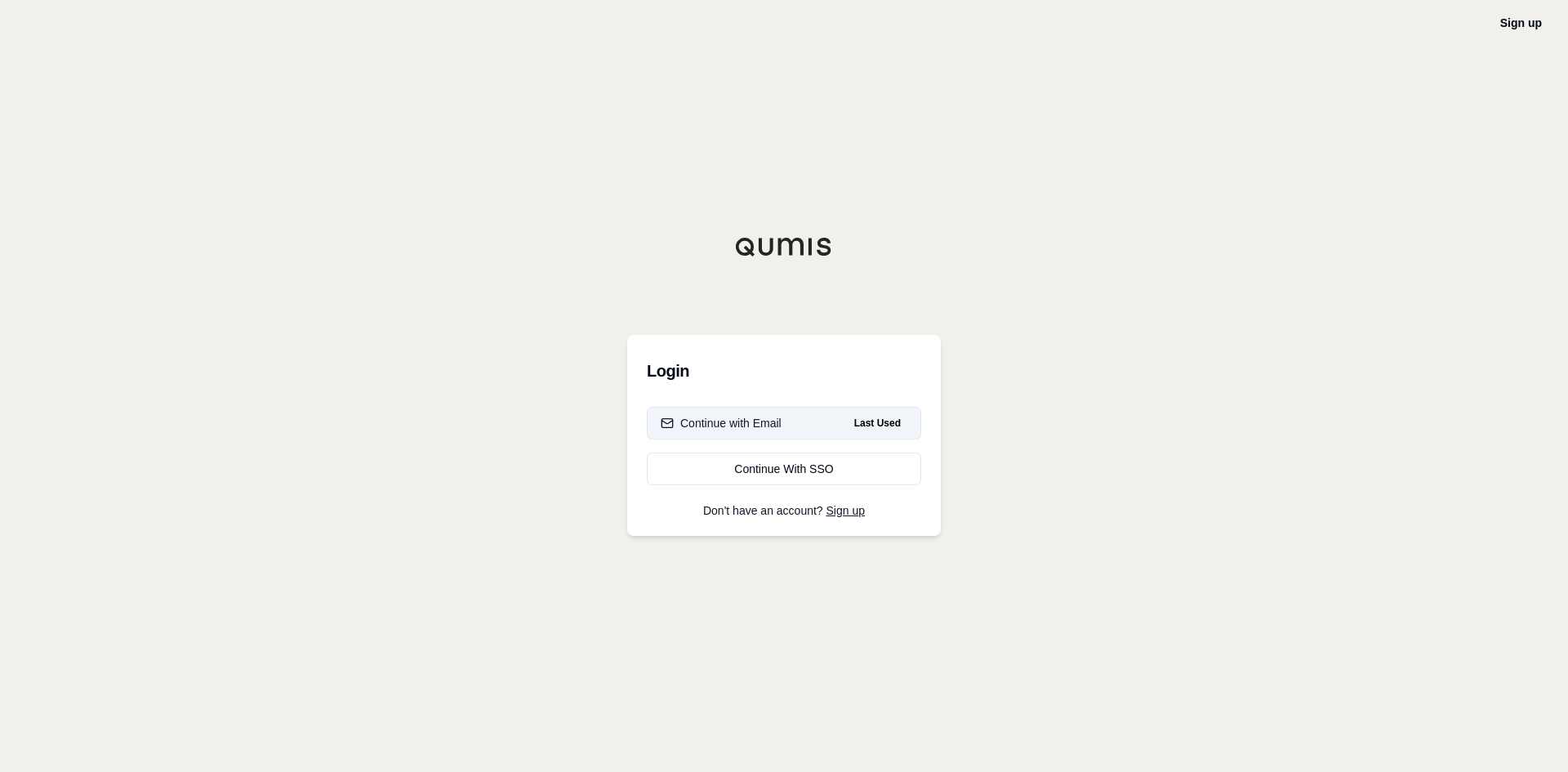
click at [779, 427] on div "Continue with Email" at bounding box center [721, 423] width 121 height 16
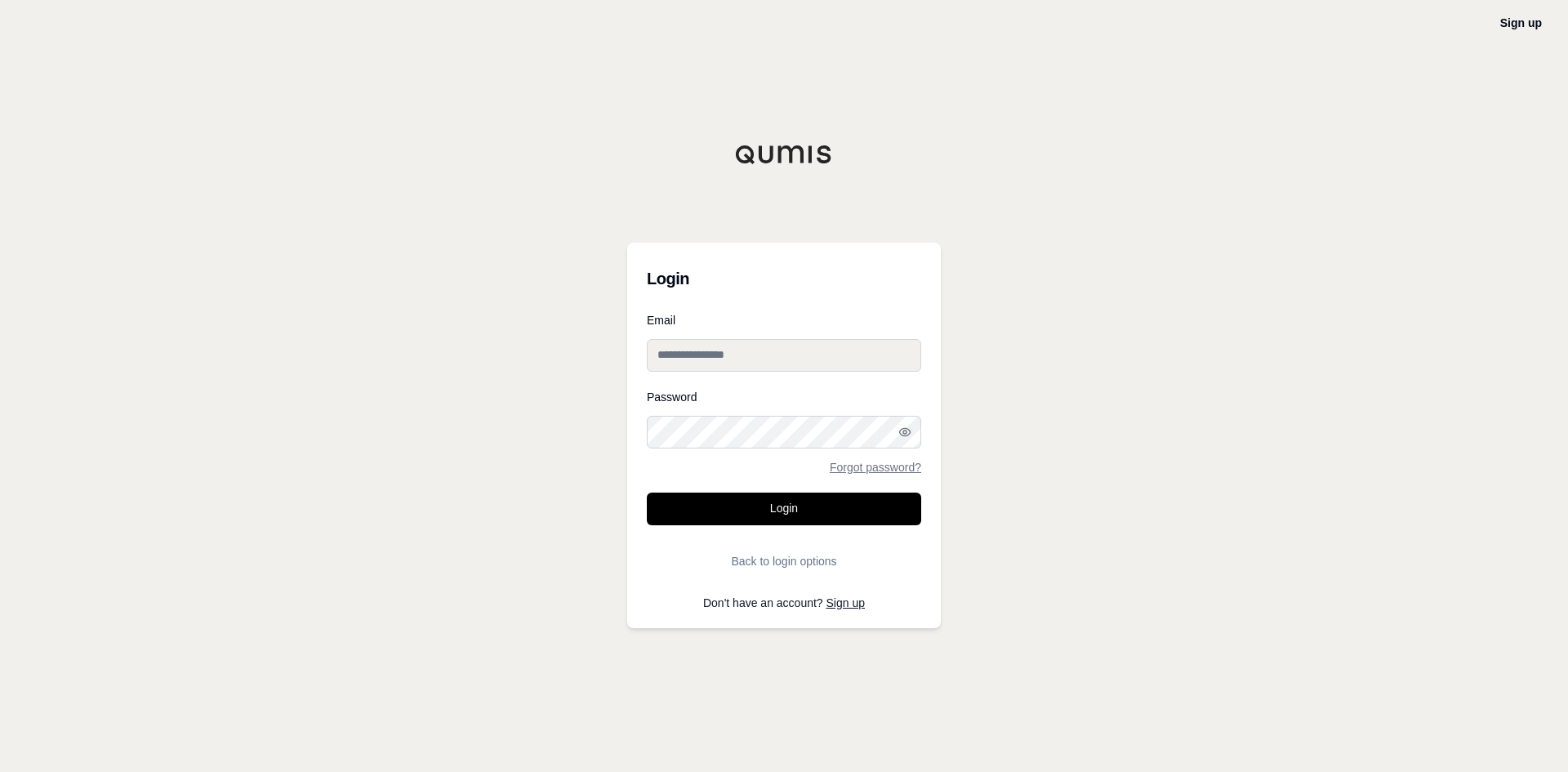
type input "**********"
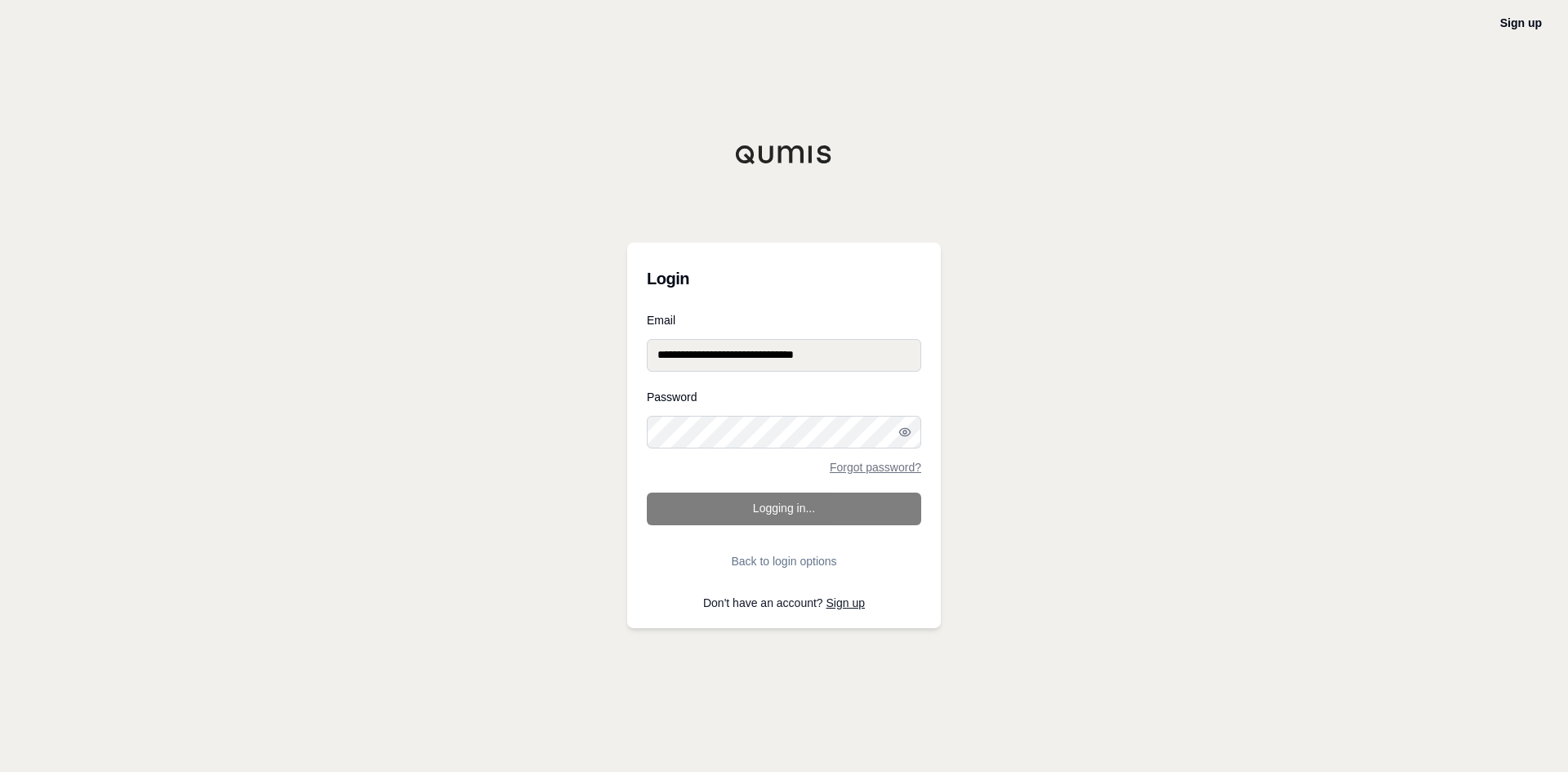
click at [720, 352] on input "**********" at bounding box center [784, 355] width 275 height 33
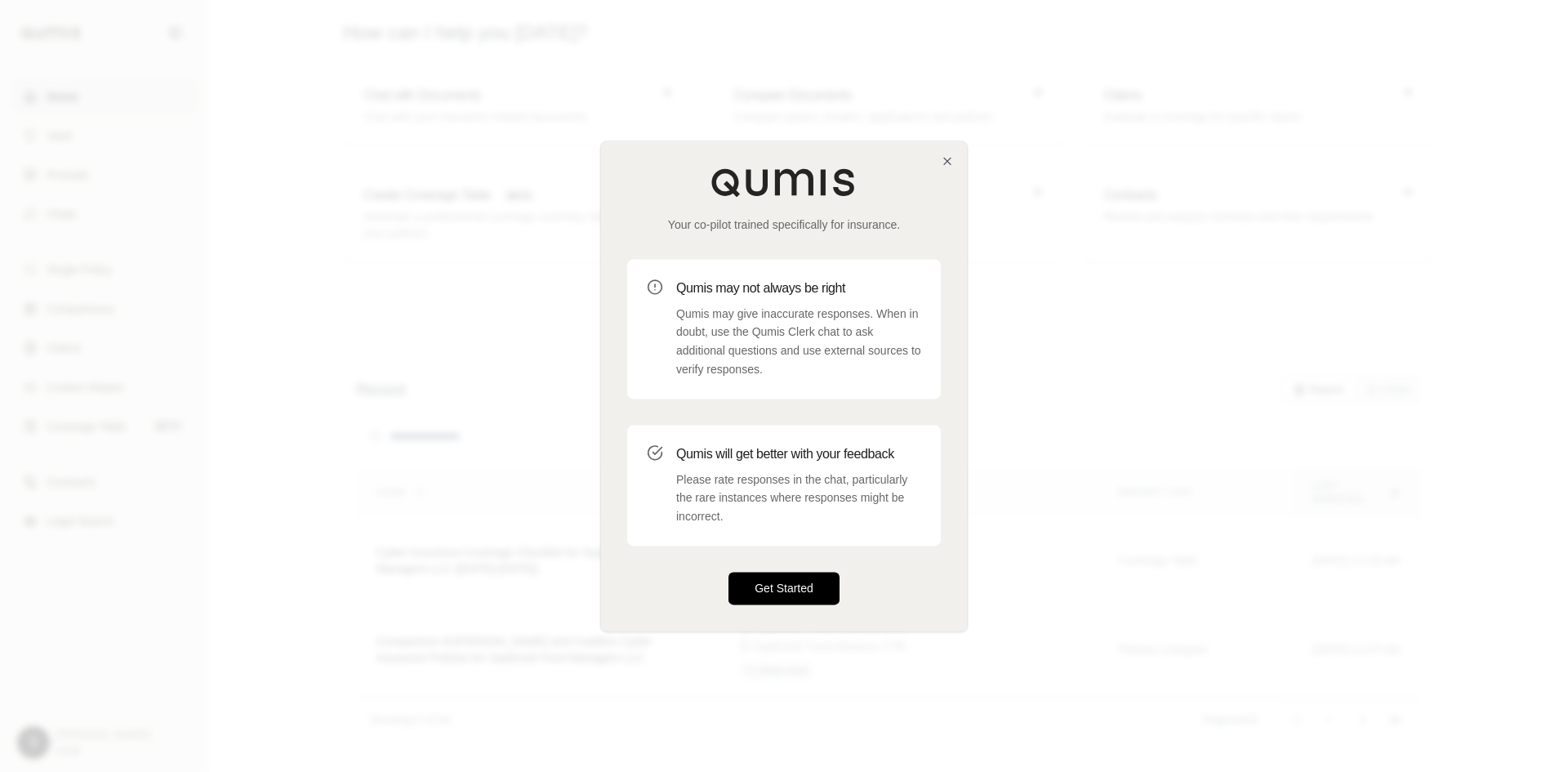
click at [814, 572] on button "Get Started" at bounding box center [784, 587] width 111 height 33
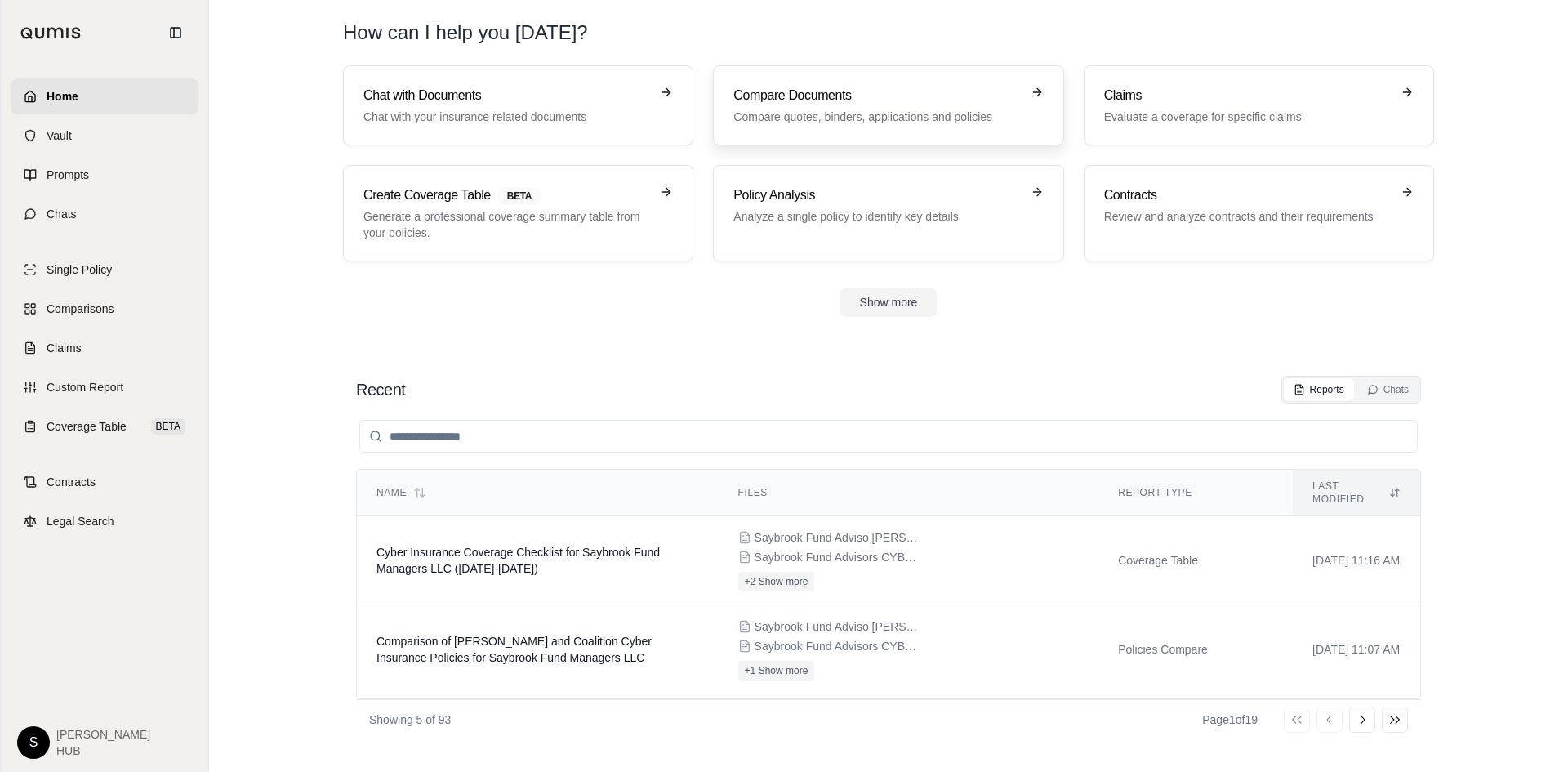
click at [902, 116] on p "Compare quotes, binders, applications and policies" at bounding box center [877, 117] width 287 height 16
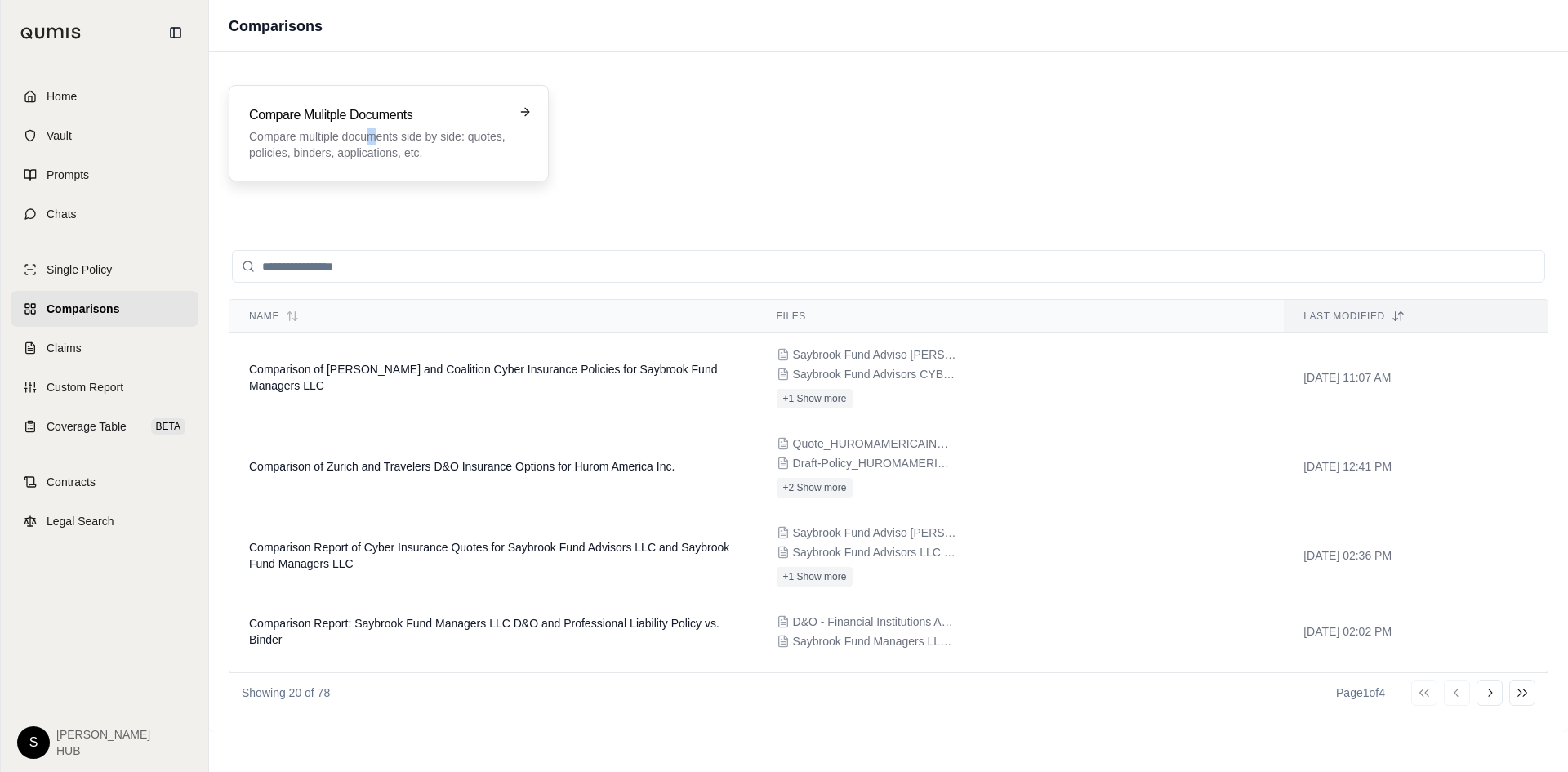
click at [372, 135] on p "Compare multiple documents side by side: quotes, policies, binders, application…" at bounding box center [377, 144] width 257 height 33
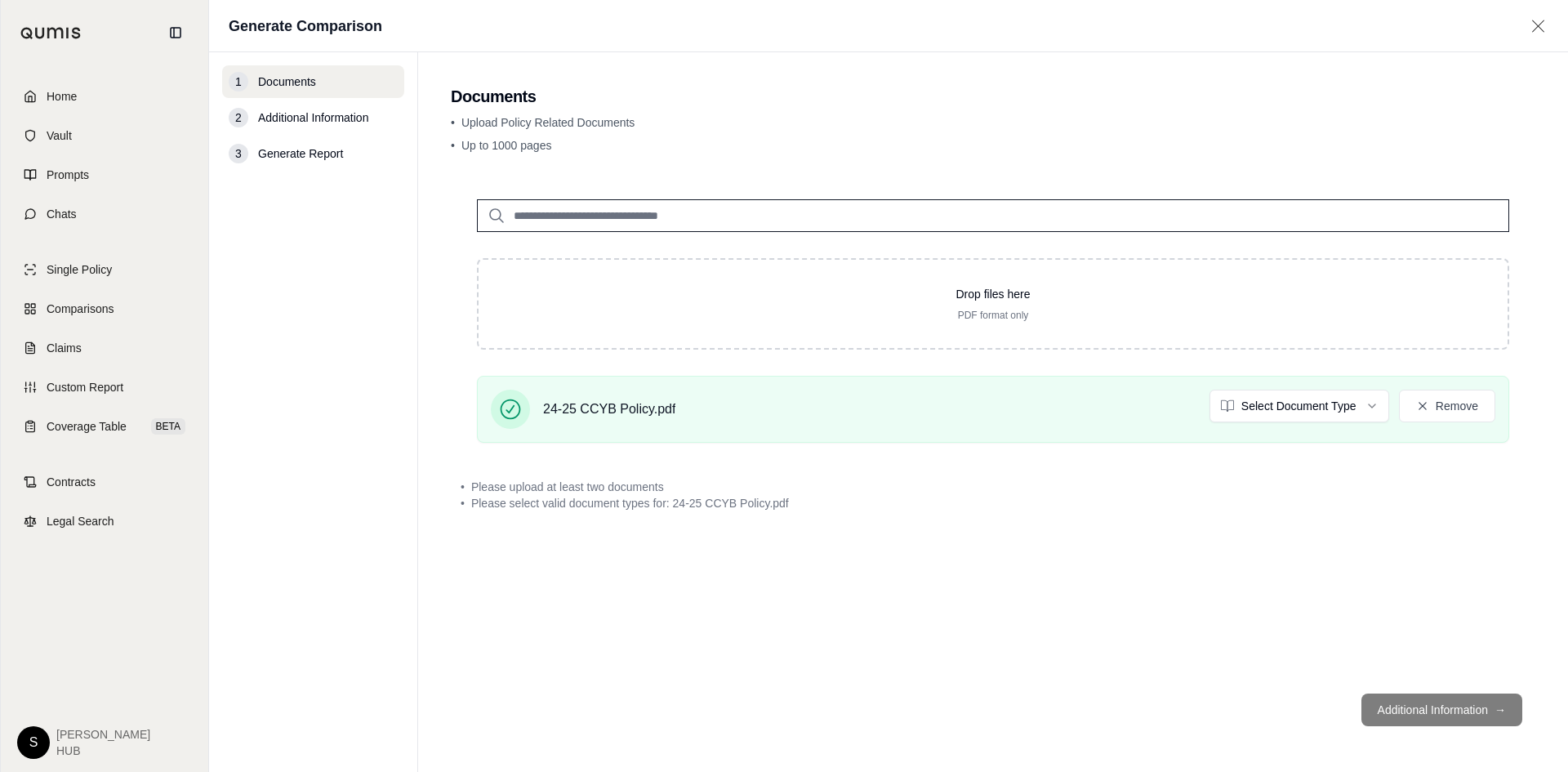
click at [1255, 398] on html "Home Vault Prompts Chats Single Policy Comparisons Claims Custom Report Coverag…" at bounding box center [784, 386] width 1568 height 772
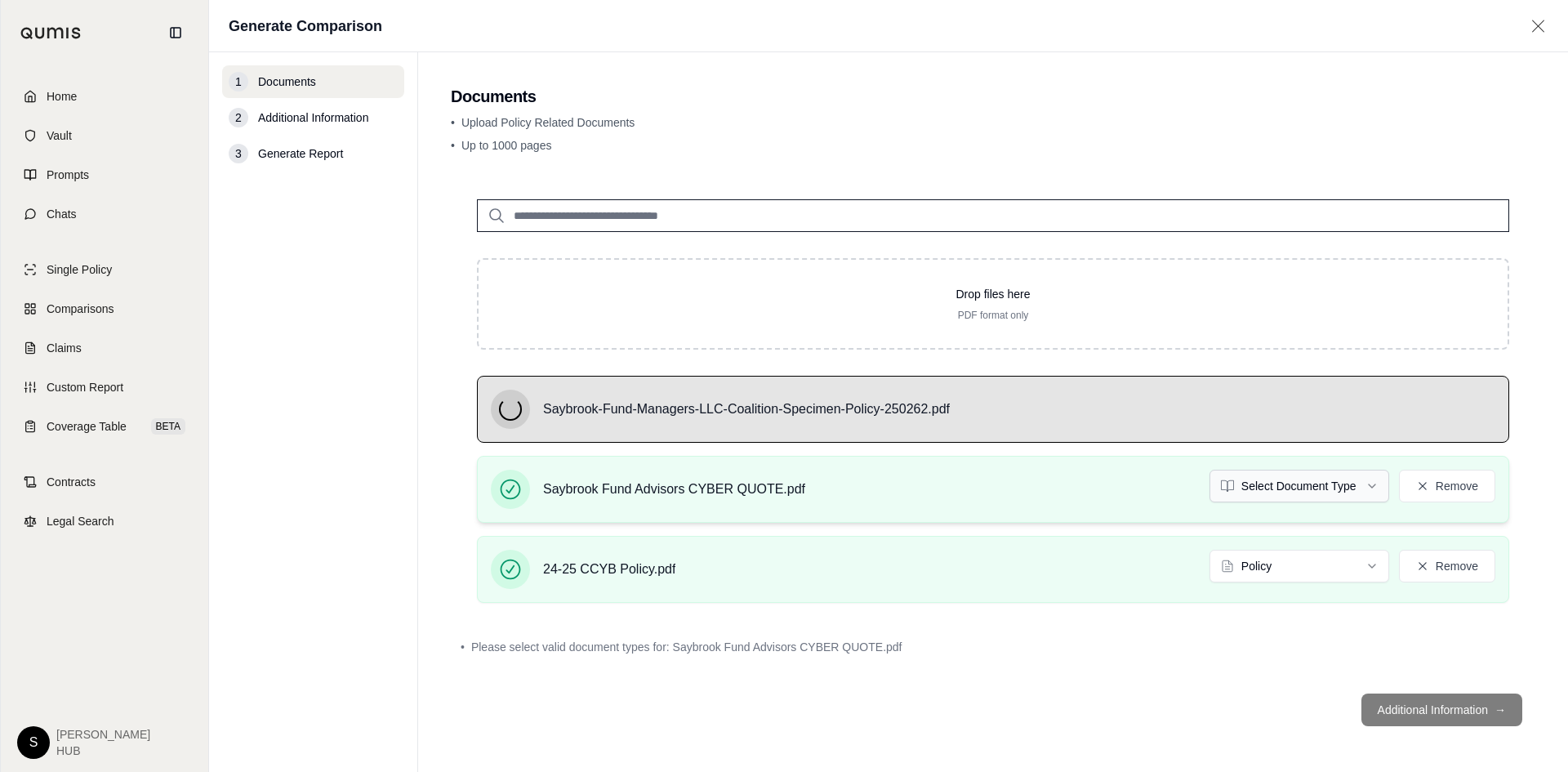
click at [1296, 492] on html "Home Vault Prompts Chats Single Policy Comparisons Claims Custom Report Coverag…" at bounding box center [784, 386] width 1568 height 772
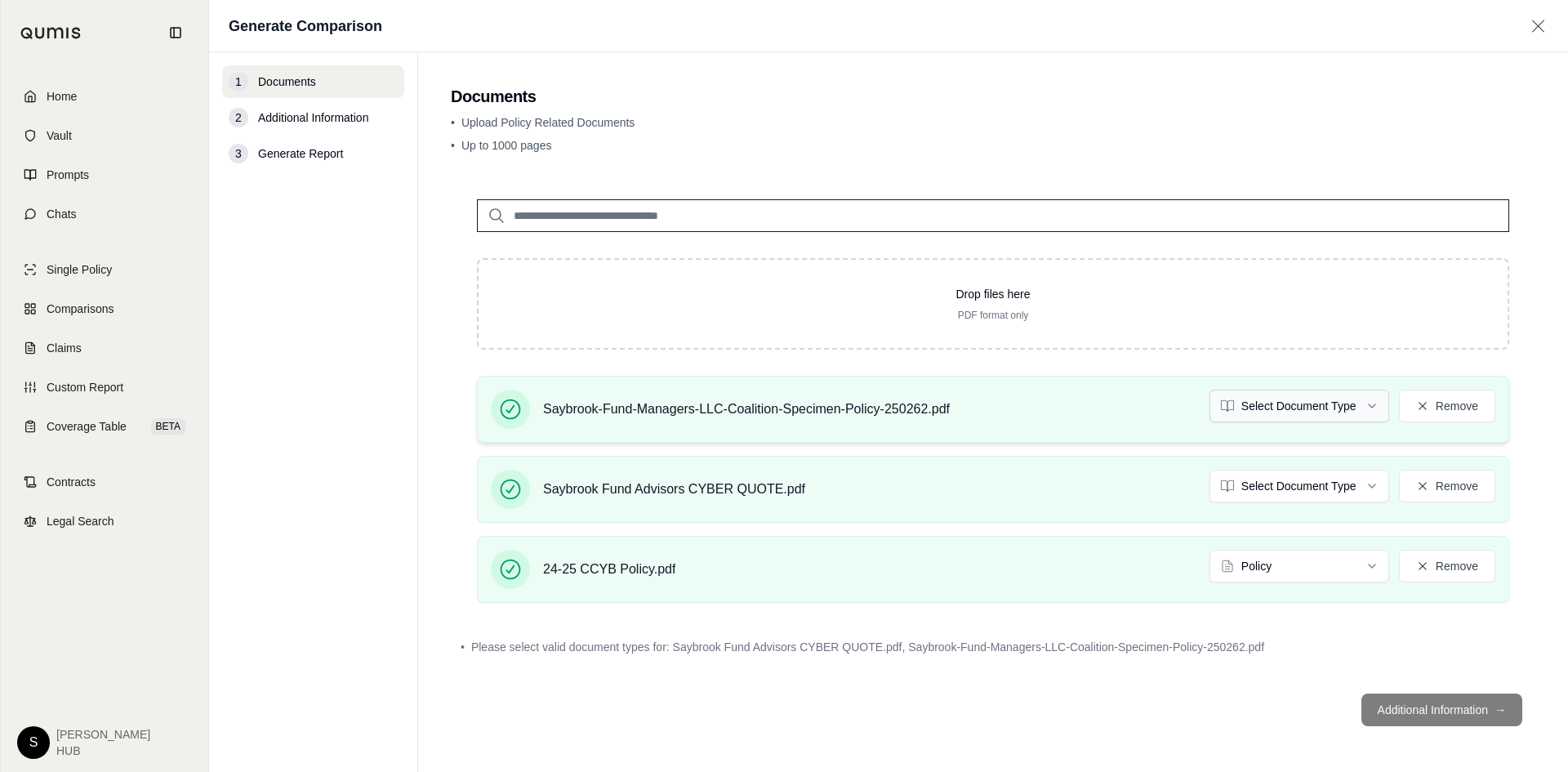
click at [1265, 415] on html "Home Vault Prompts Chats Single Policy Comparisons Claims Custom Report Coverag…" at bounding box center [784, 386] width 1568 height 772
click at [1433, 710] on footer "Additional Information →" at bounding box center [993, 710] width 1085 height 59
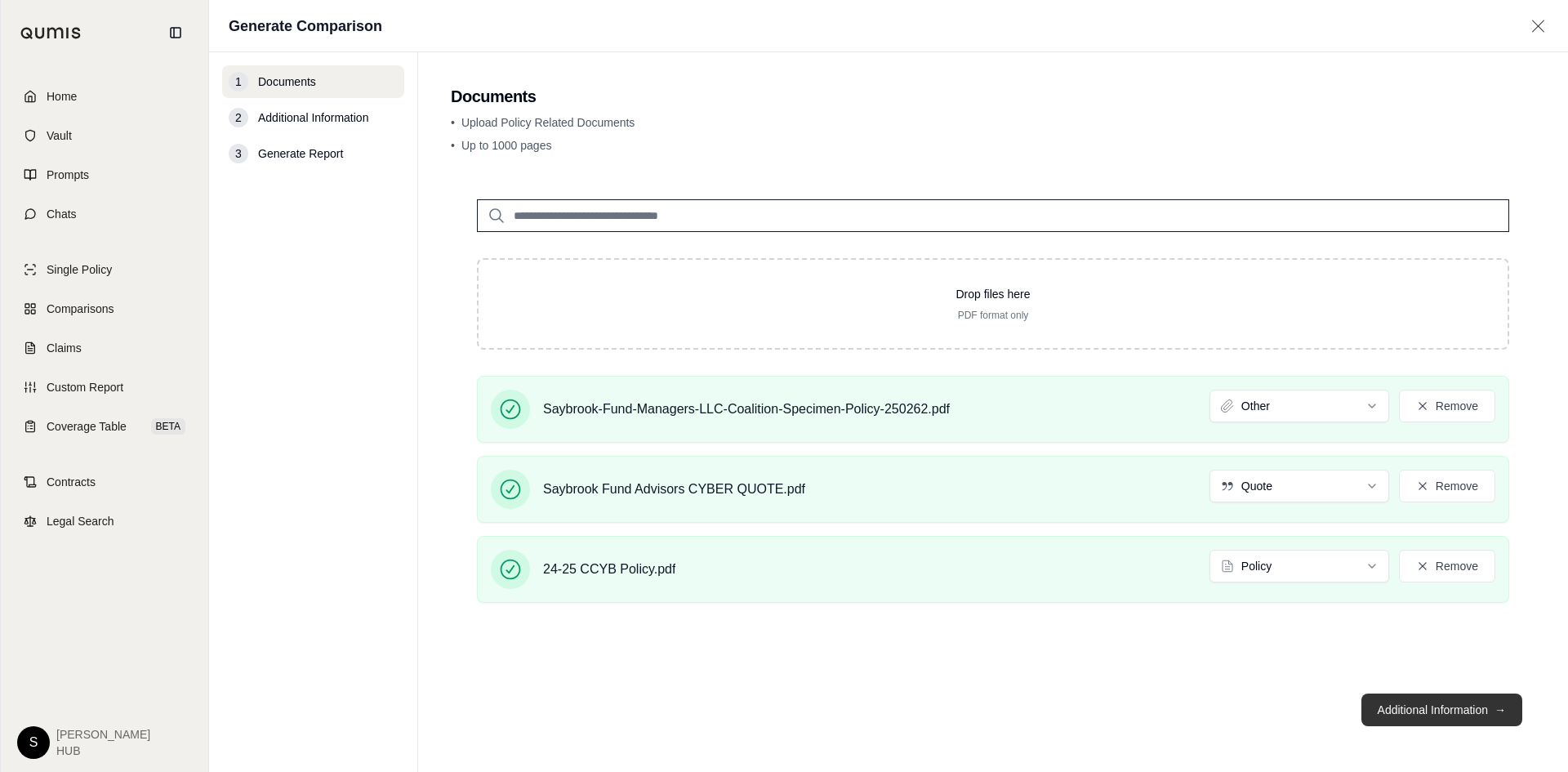
click at [1417, 704] on button "Additional Information →" at bounding box center [1441, 710] width 160 height 33
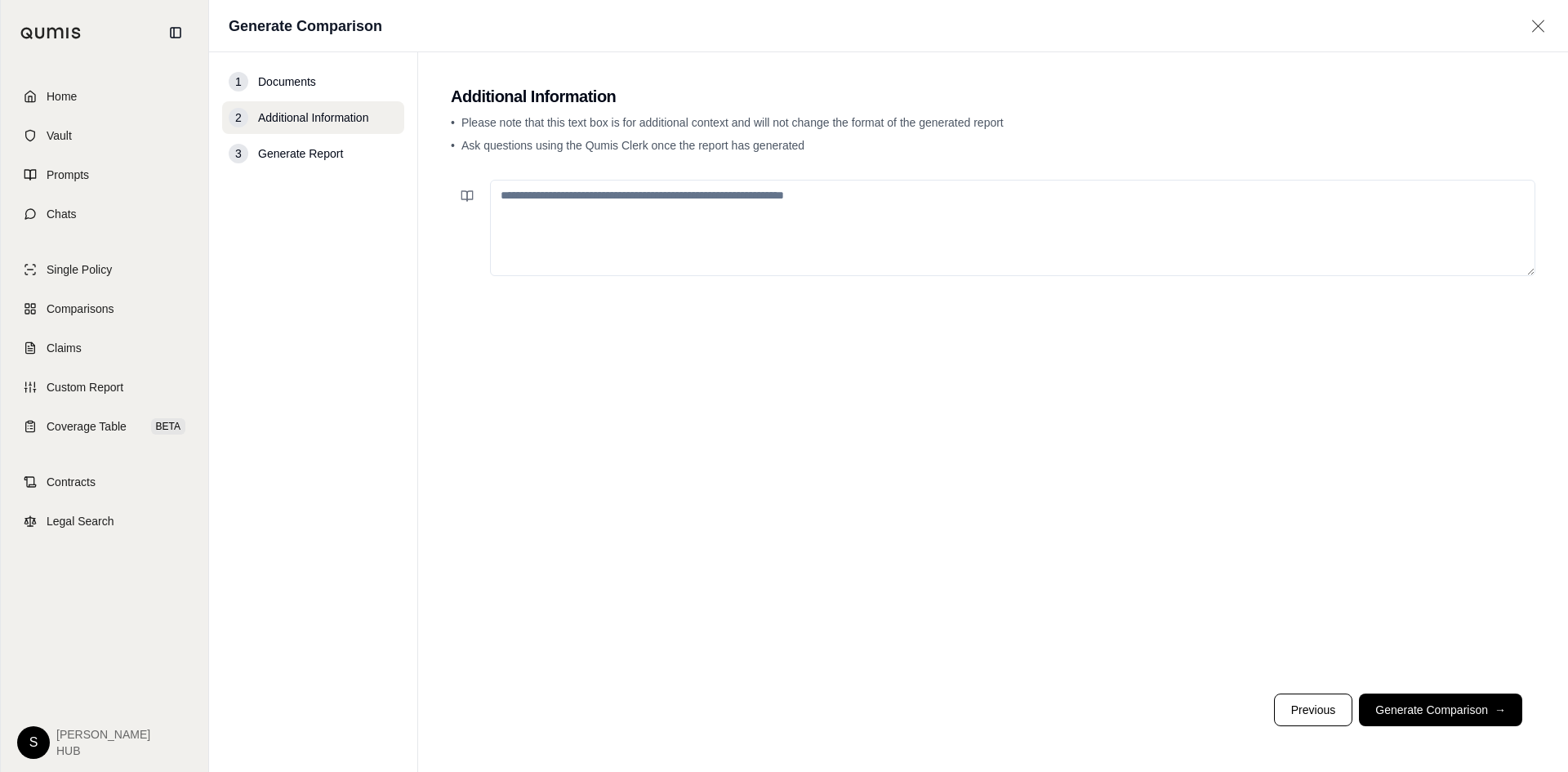
click at [1413, 709] on button "Generate Comparison →" at bounding box center [1441, 710] width 163 height 33
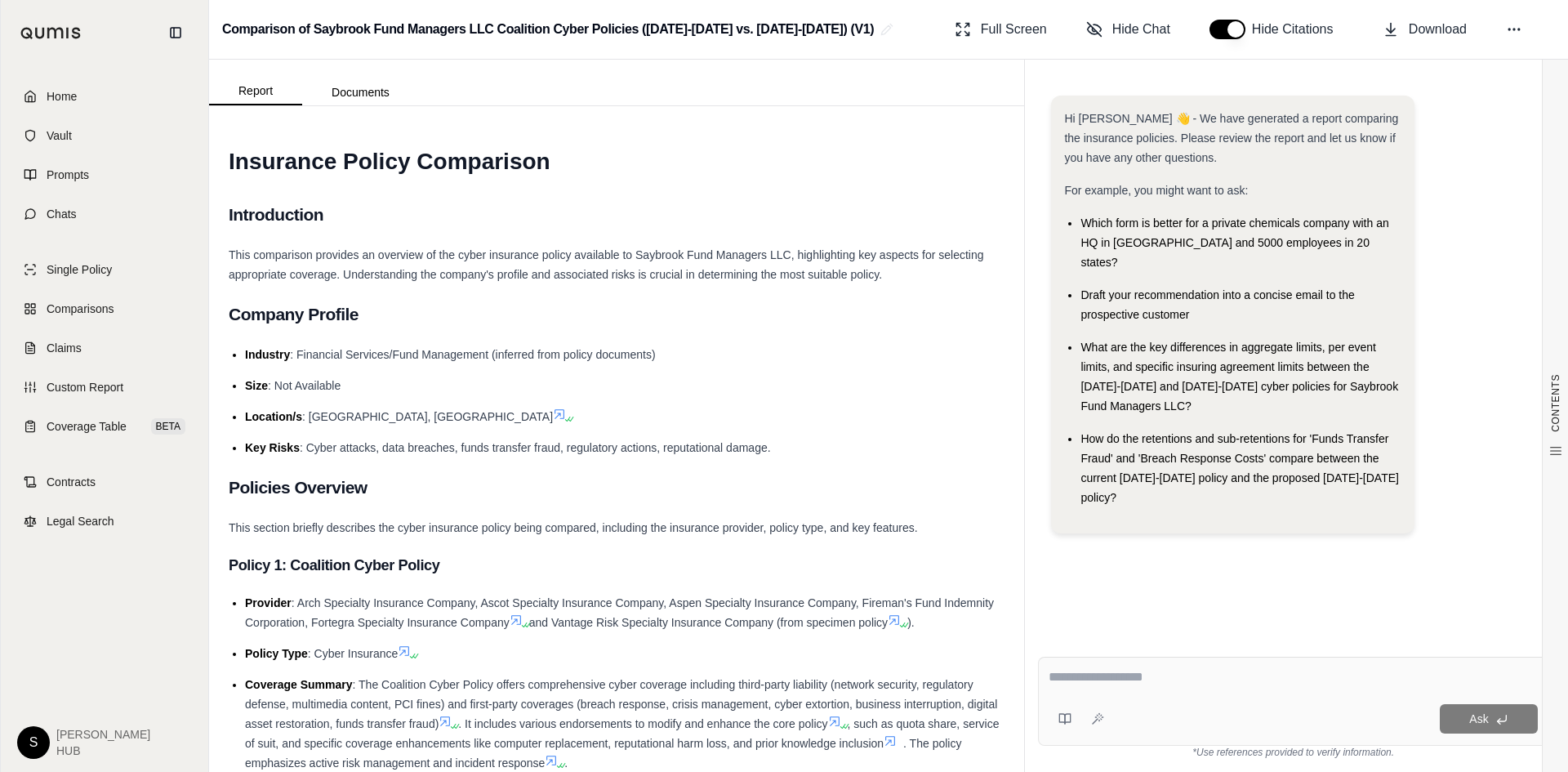
click at [1095, 678] on textarea at bounding box center [1293, 678] width 489 height 20
type textarea "*"
type textarea "**********"
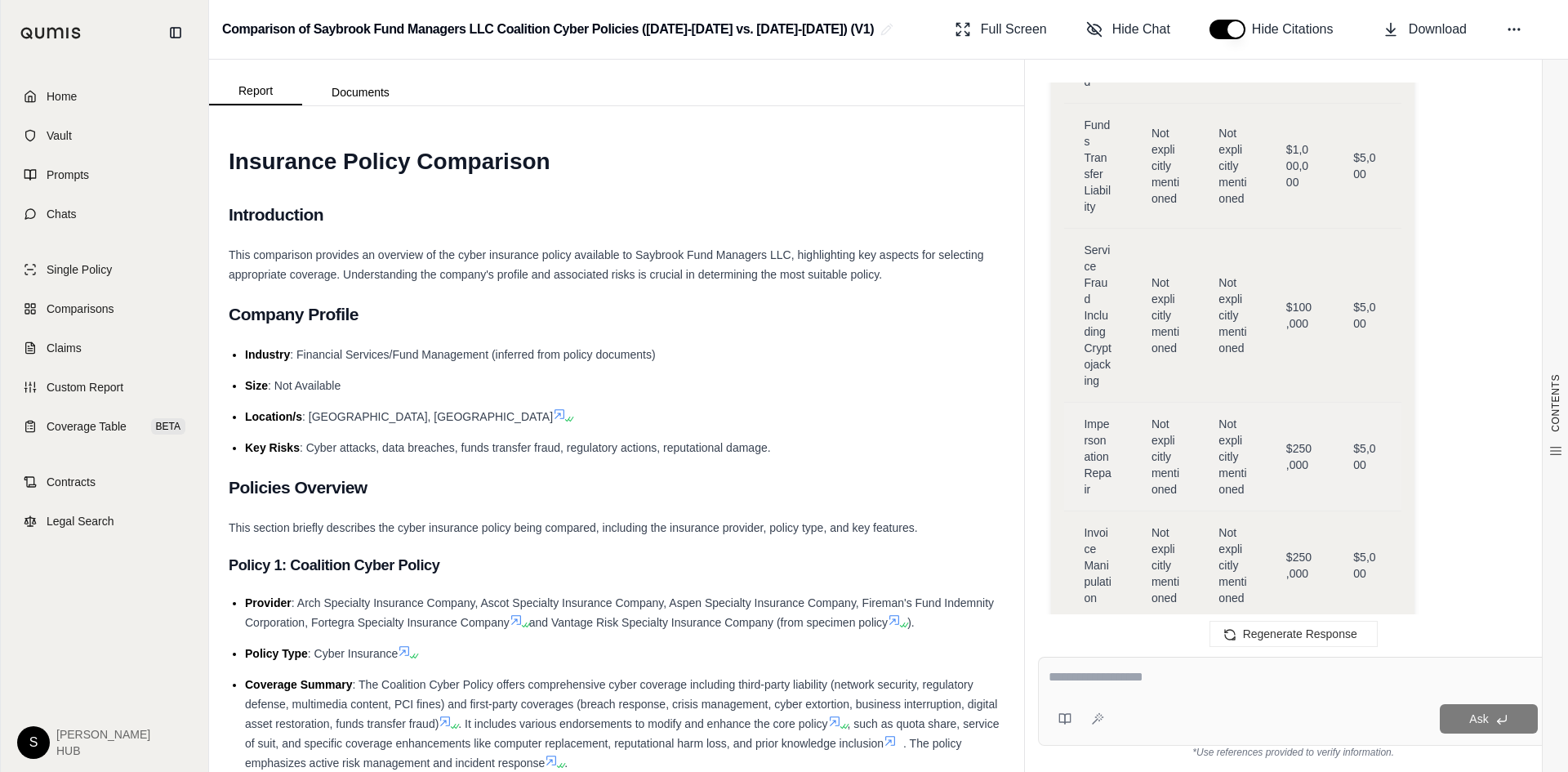
scroll to position [3459, 0]
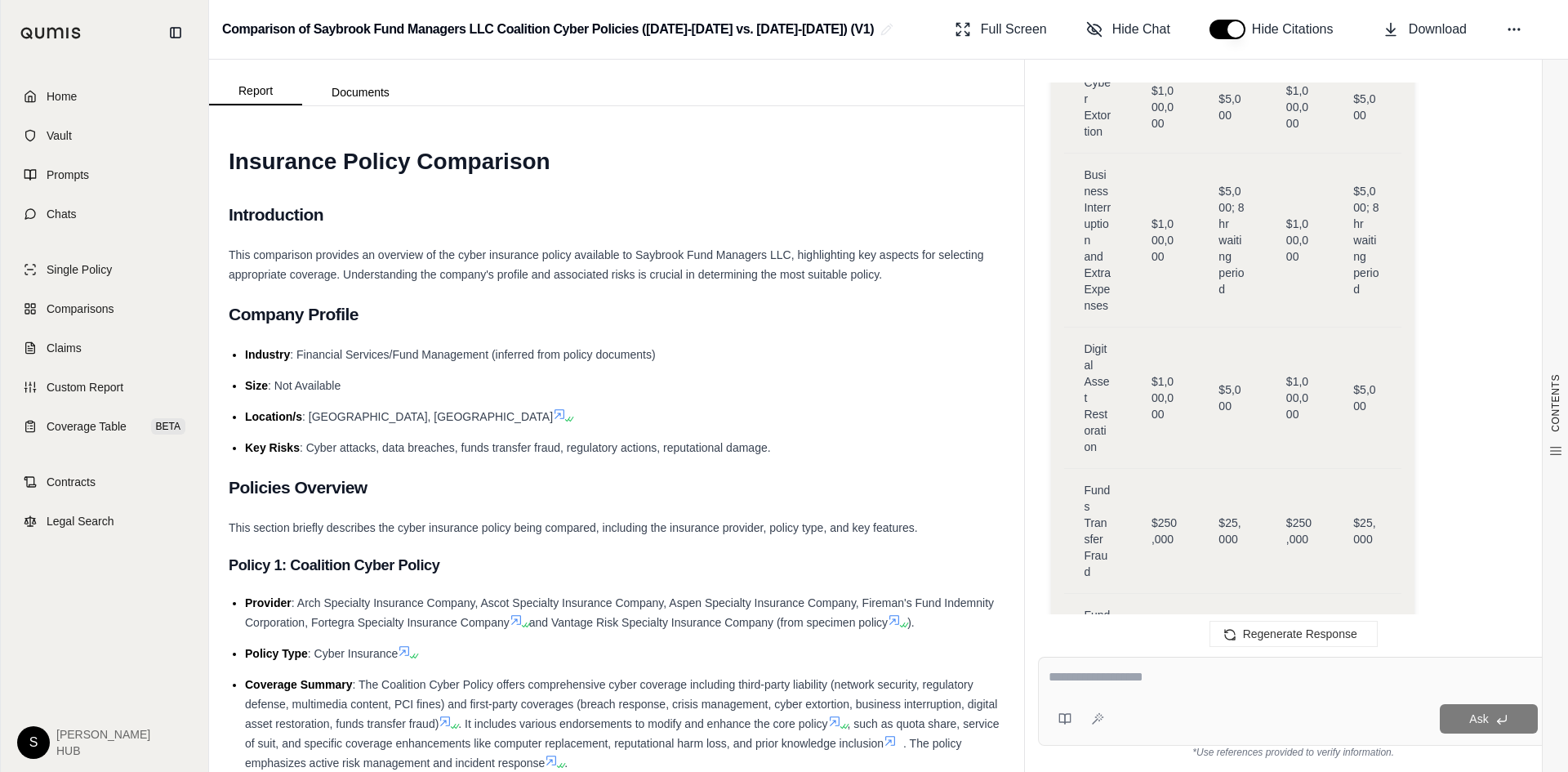
click at [1030, 102] on div "Hi Susie 👋 - We have generated a report comparing the insurance policies. Pleas…" at bounding box center [1293, 357] width 537 height 574
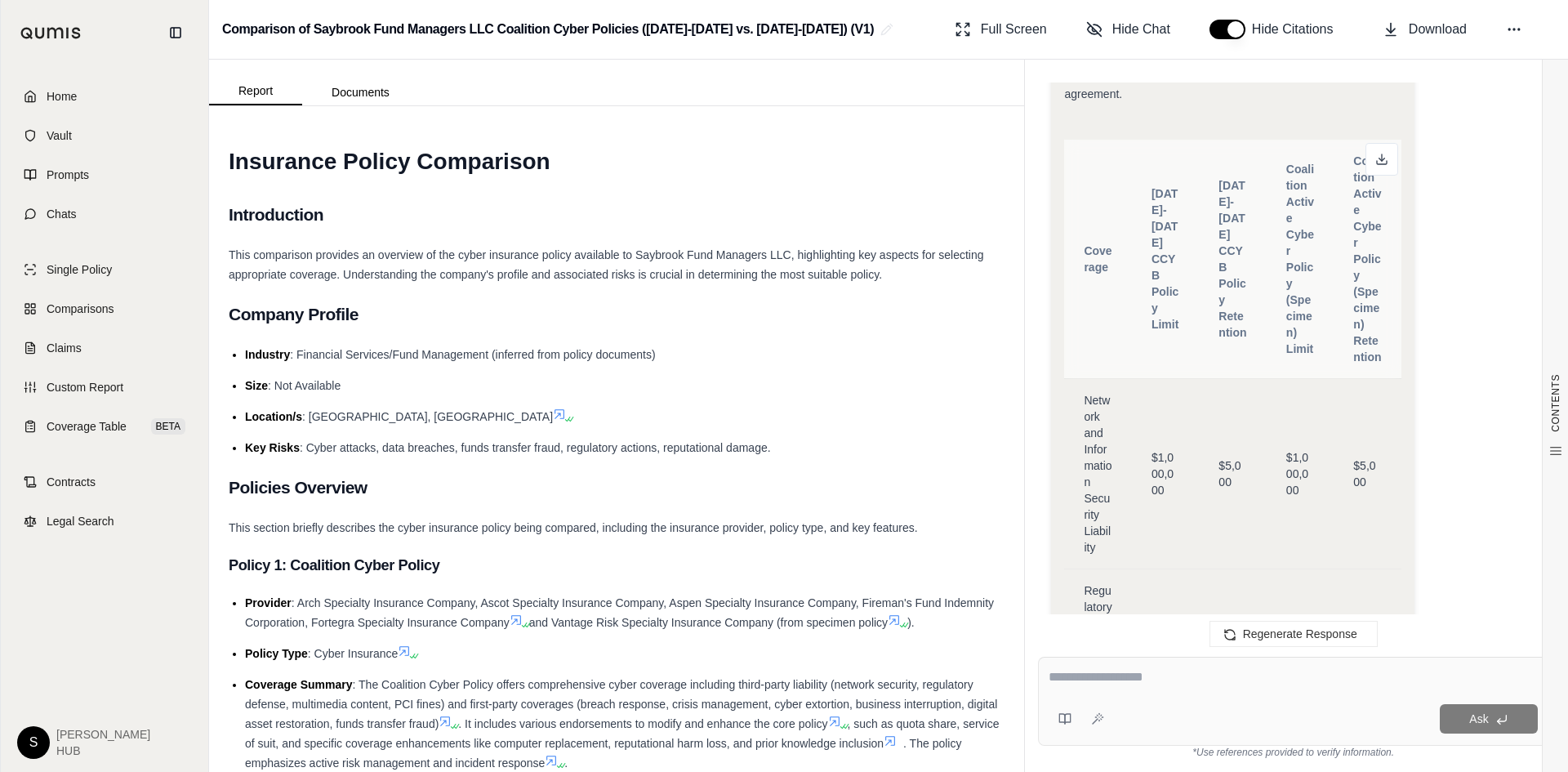
scroll to position [2205, 0]
click at [1248, 368] on td "$5,000" at bounding box center [1232, 463] width 67 height 190
click at [1175, 368] on td "$1,000,000" at bounding box center [1165, 463] width 67 height 190
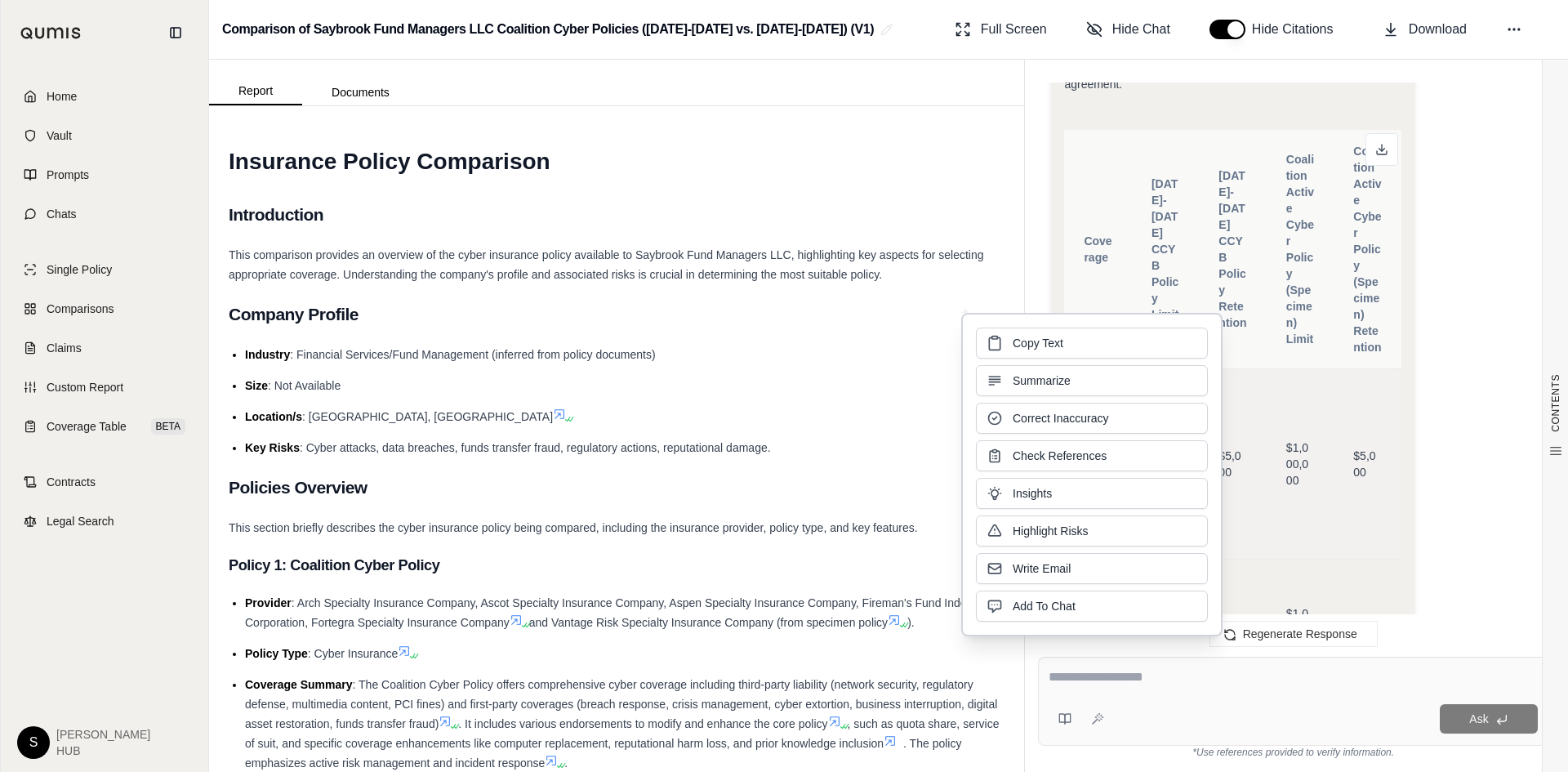
click at [1175, 365] on div "Copy Text Summarize Correct Inaccuracy Check References Insights Highlight Risk…" at bounding box center [1092, 474] width 232 height 294
click at [1383, 143] on icon at bounding box center [1382, 149] width 13 height 13
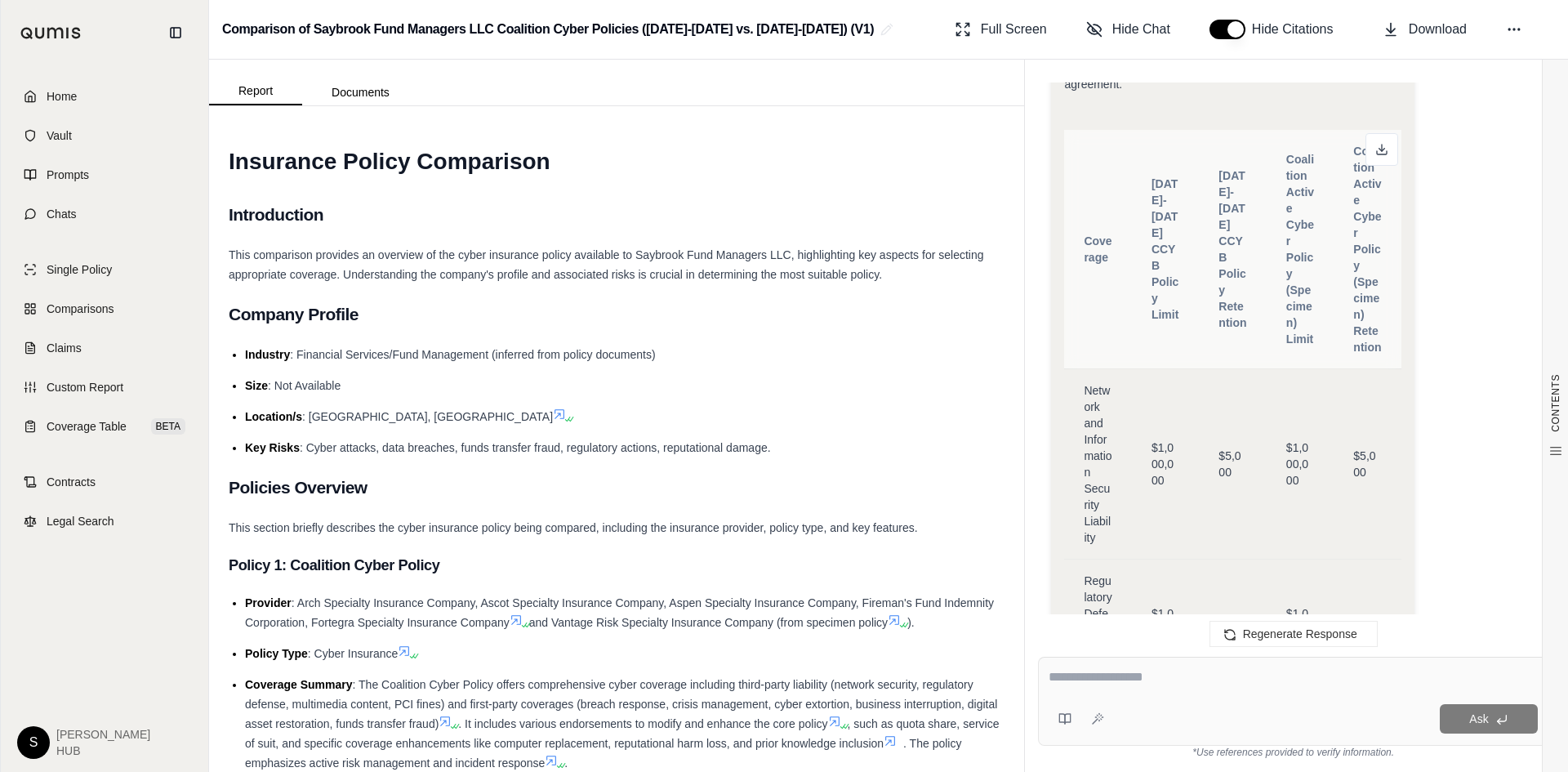
click at [1118, 678] on textarea at bounding box center [1293, 678] width 489 height 20
type textarea "**********"
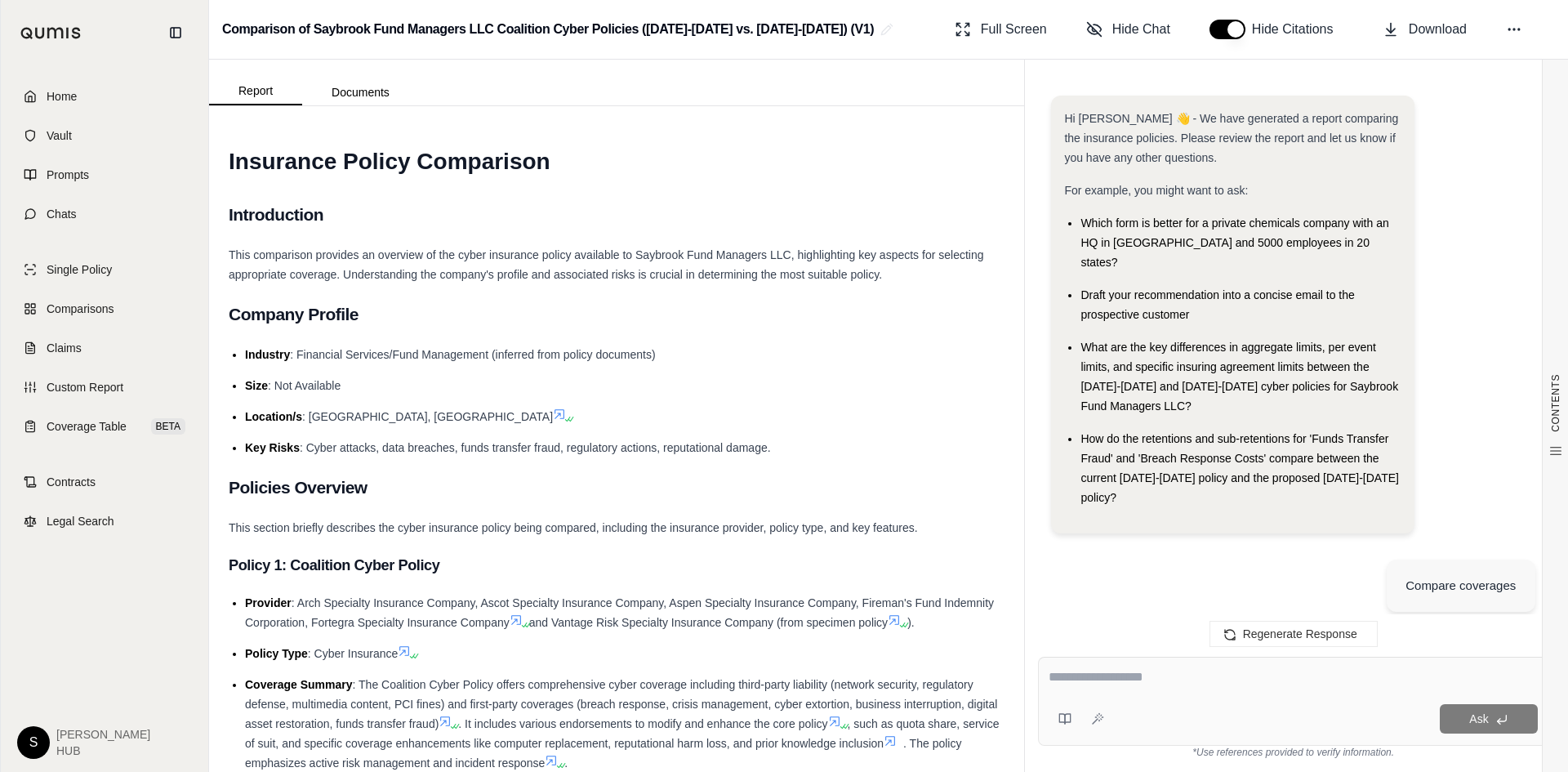
scroll to position [7105, 0]
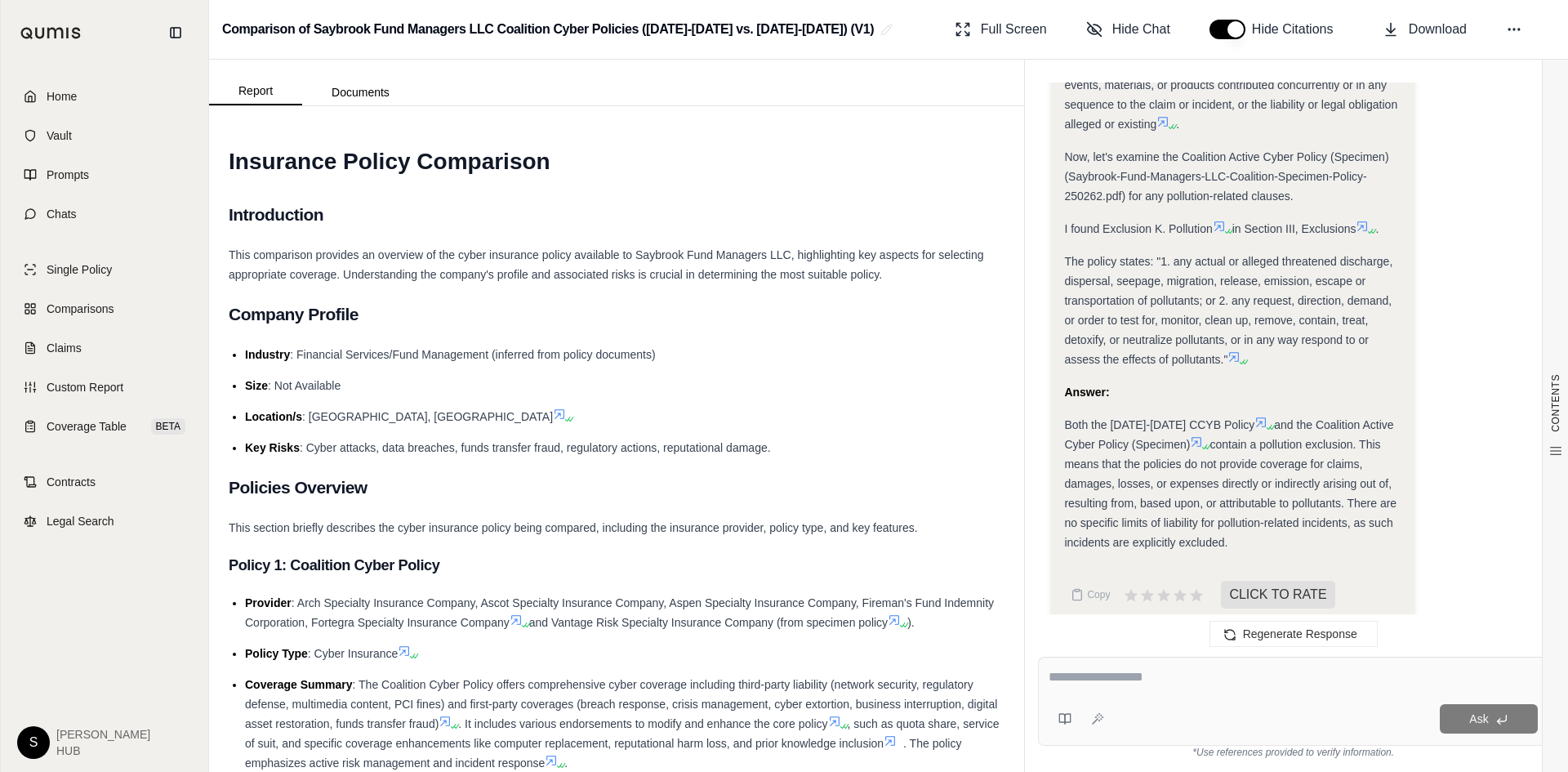
drag, startPoint x: 1153, startPoint y: 676, endPoint x: 1140, endPoint y: 678, distance: 13.2
click at [1151, 677] on textarea at bounding box center [1293, 678] width 489 height 20
type textarea "*"
type textarea "********"
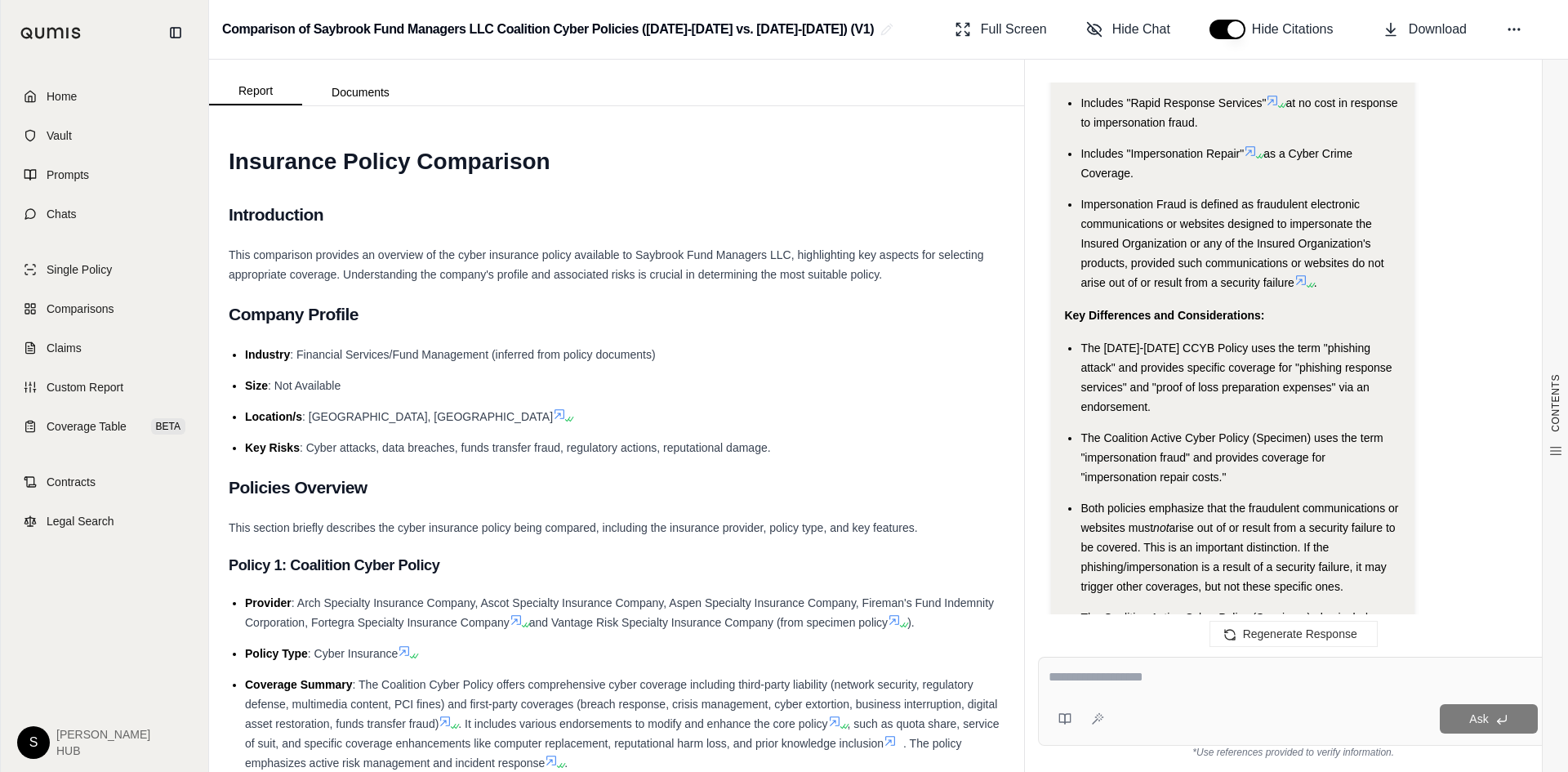
scroll to position [9735, 0]
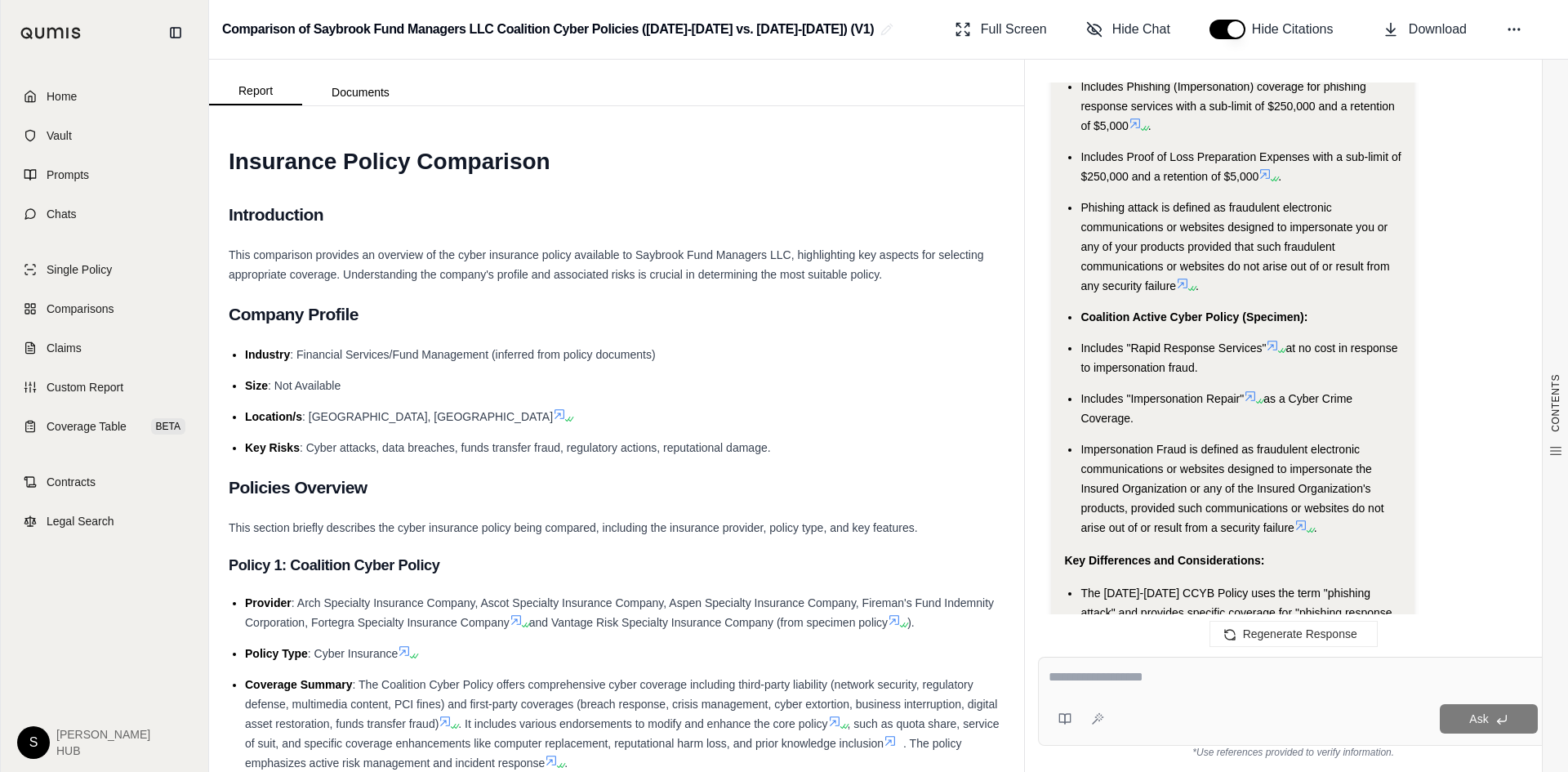
click at [1096, 687] on div at bounding box center [1293, 680] width 489 height 25
click at [1092, 673] on textarea at bounding box center [1293, 678] width 489 height 20
type textarea "**********"
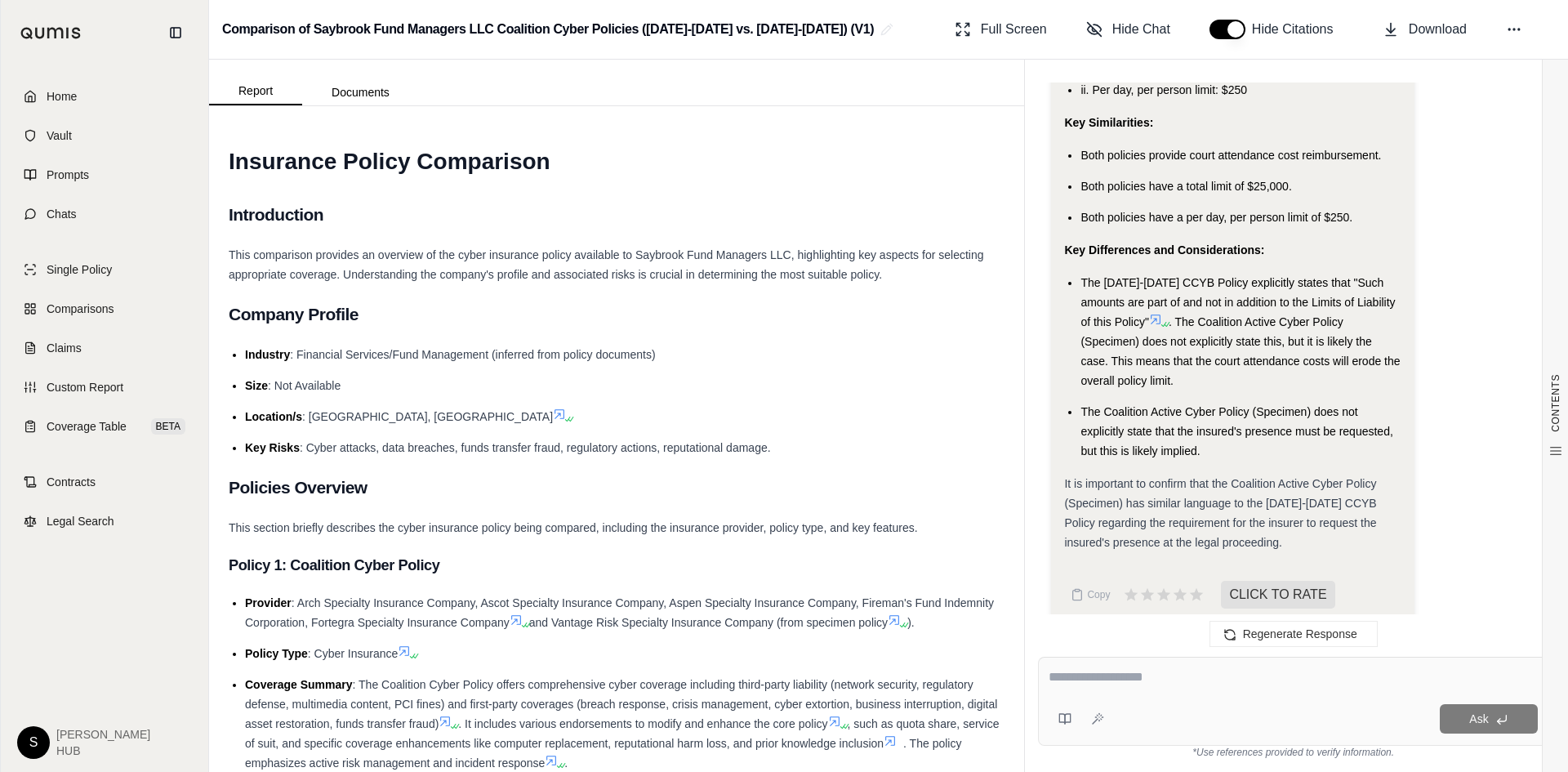
scroll to position [11781, 0]
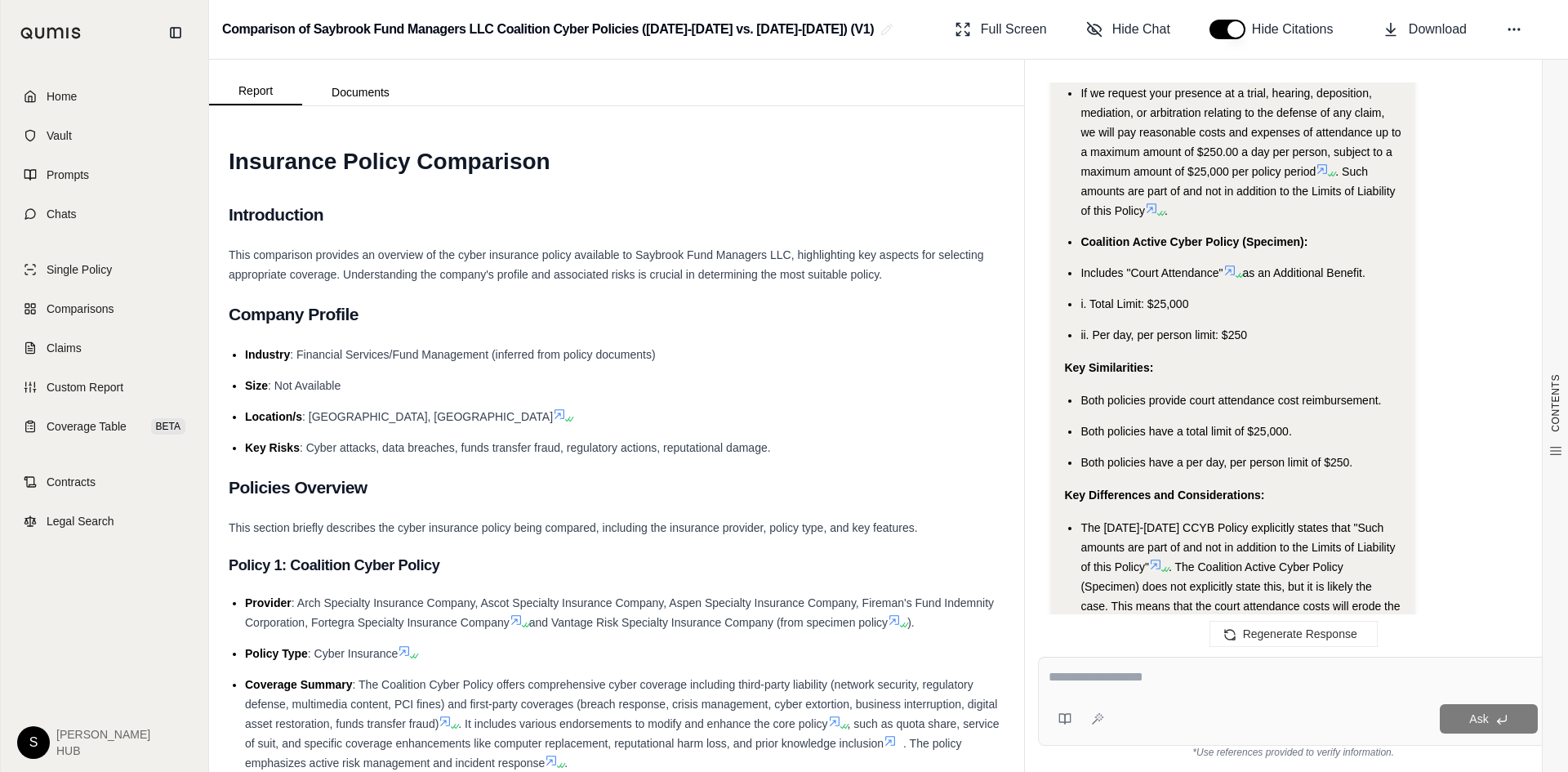
click at [1045, 686] on div "Ask *Use references provided to verify information." at bounding box center [1293, 708] width 537 height 128
click at [1058, 680] on textarea at bounding box center [1293, 678] width 489 height 20
paste textarea "**********"
type textarea "**********"
click at [1483, 721] on span "Ask" at bounding box center [1478, 719] width 19 height 13
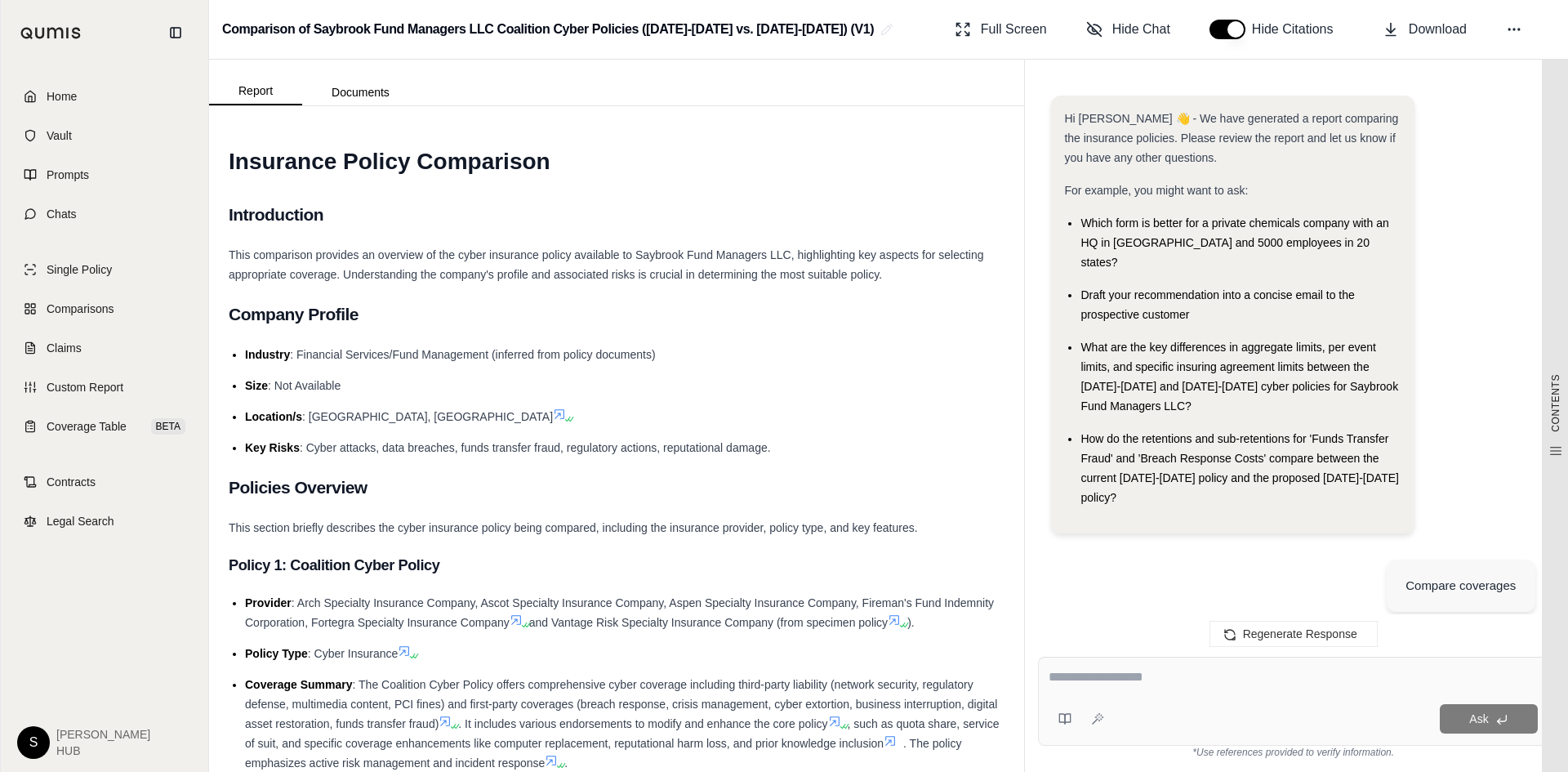
scroll to position [14605, 0]
